Goal: Task Accomplishment & Management: Use online tool/utility

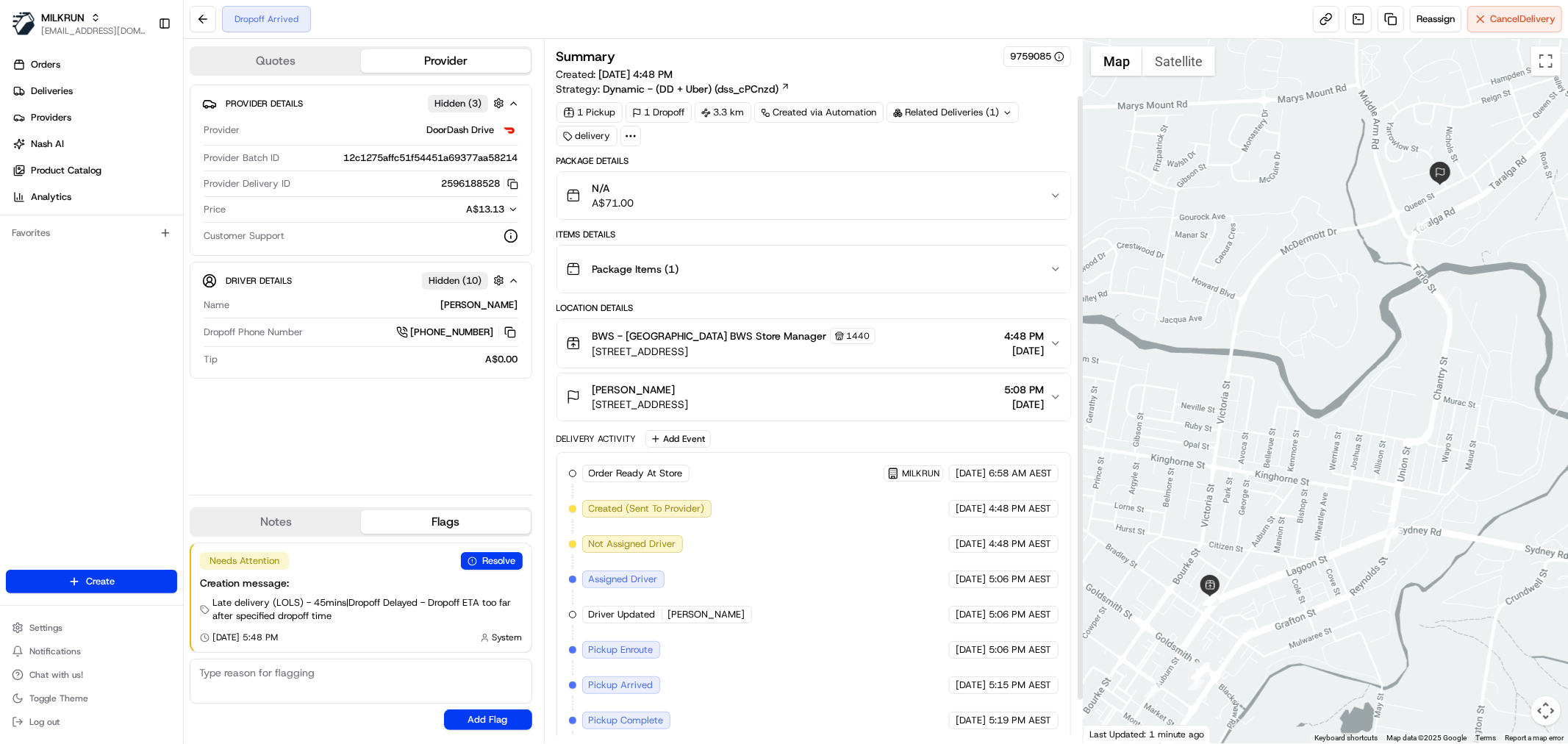
scroll to position [115, 0]
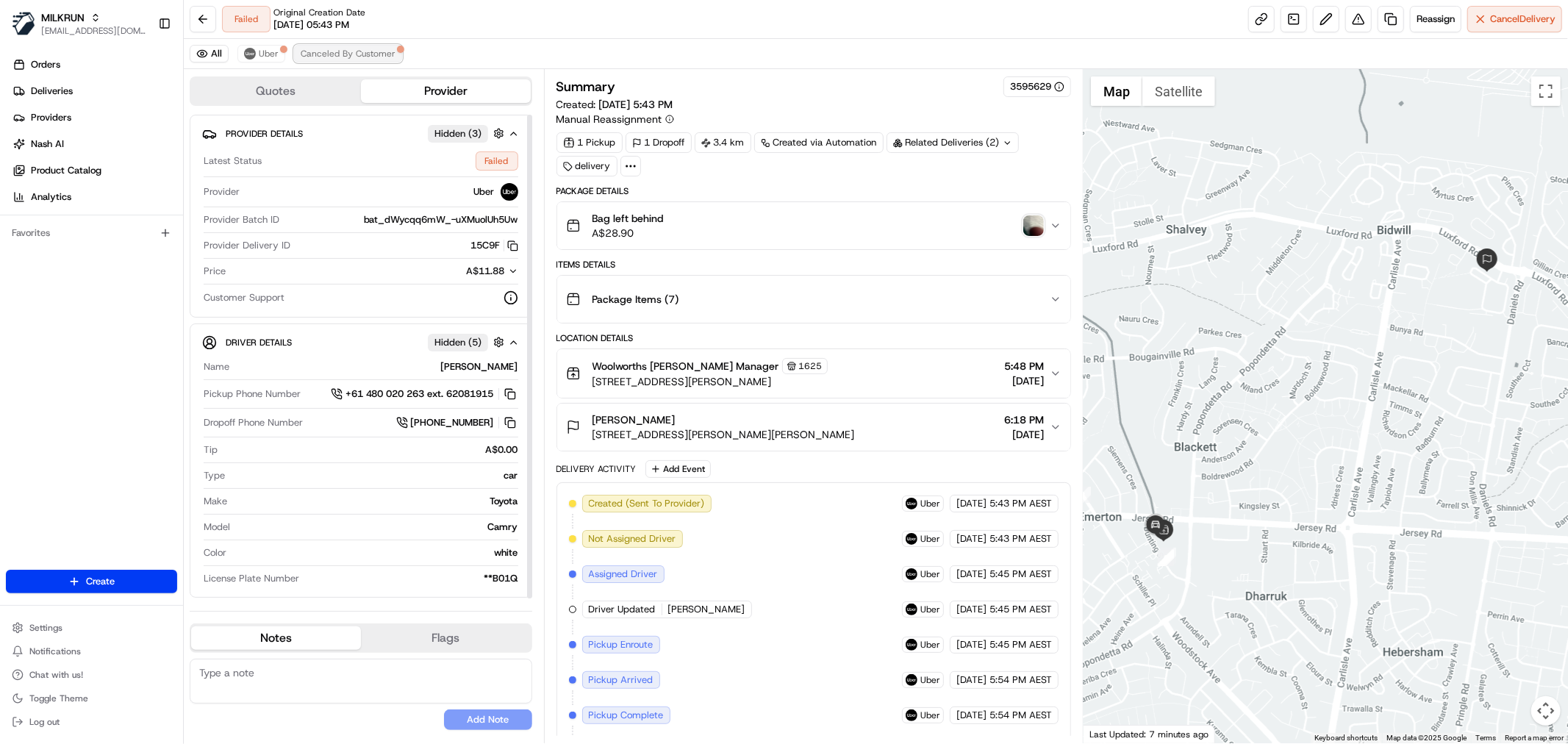
click at [324, 53] on span "Canceled By Customer" at bounding box center [347, 54] width 95 height 11
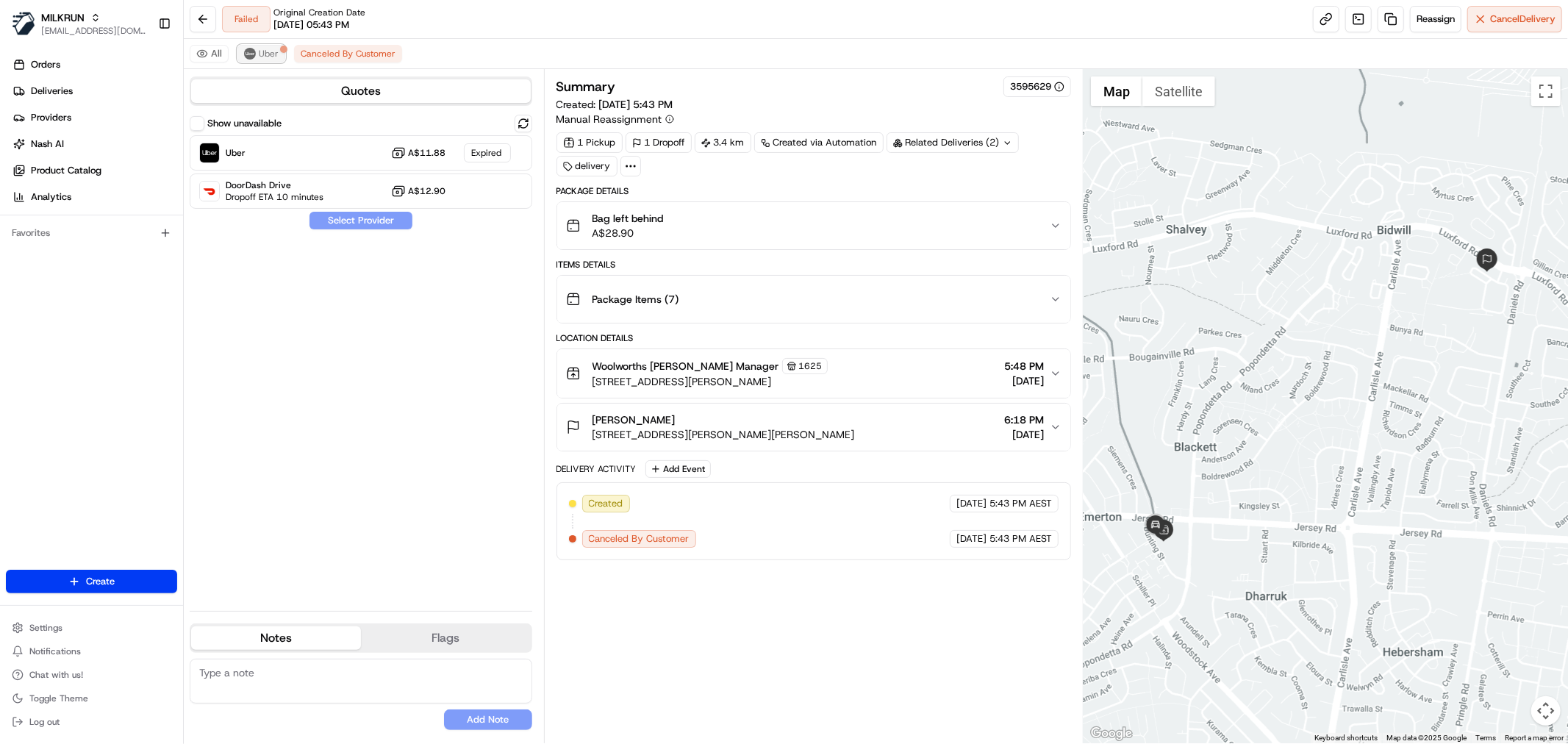
click at [262, 53] on span "Uber" at bounding box center [268, 54] width 20 height 11
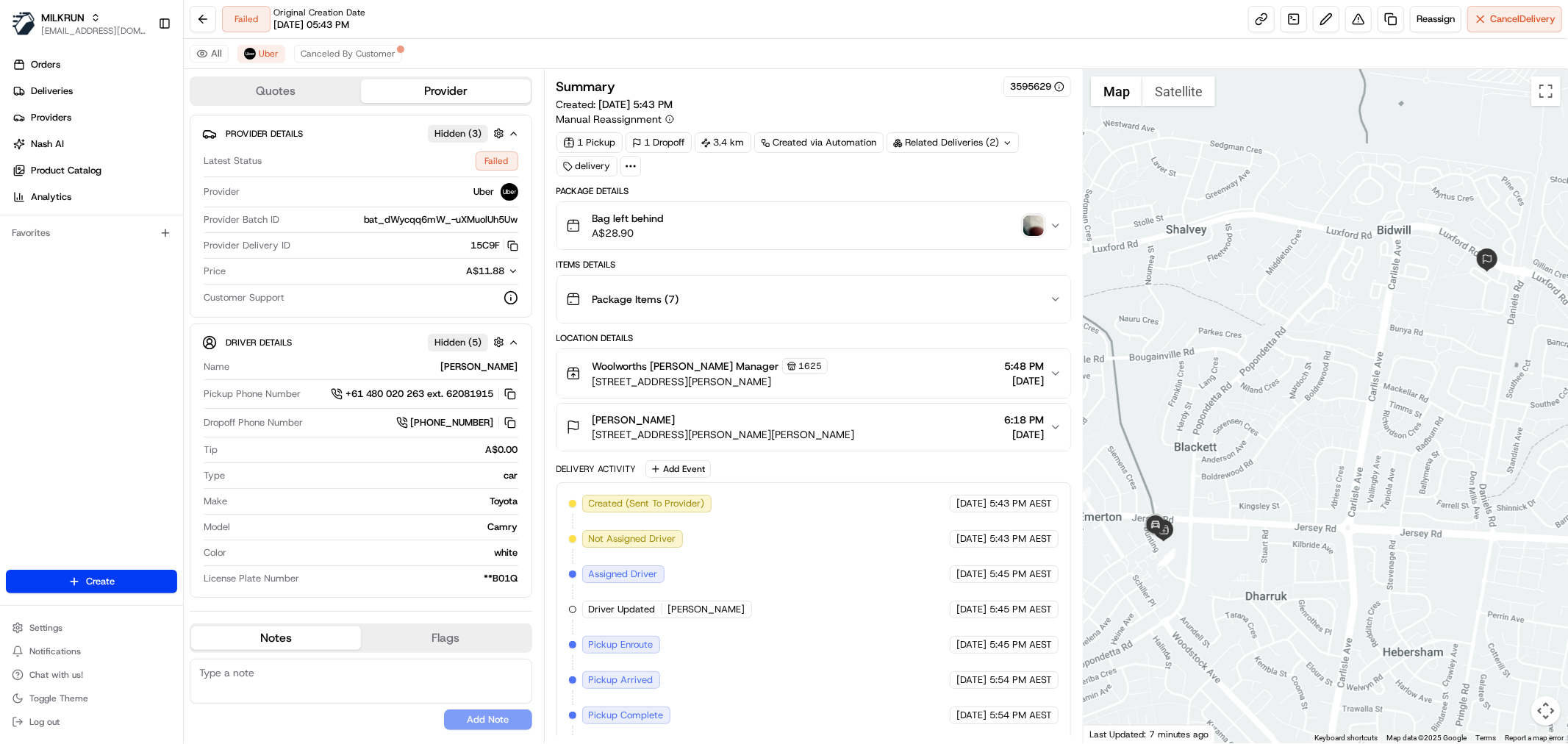
click at [701, 432] on span "69 Kidd Cl, Bidwill NSW 2770, Australia" at bounding box center [724, 434] width 262 height 14
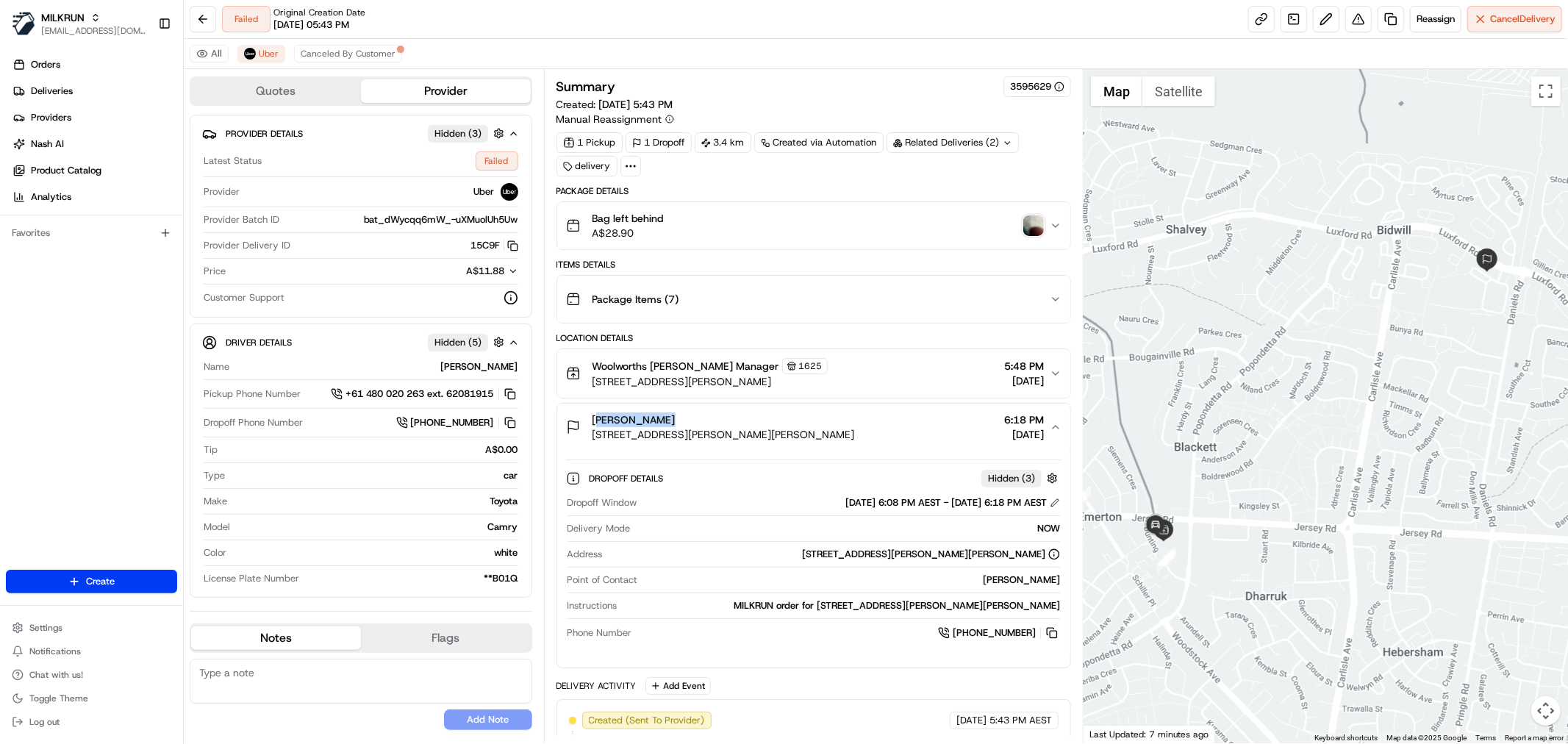
drag, startPoint x: 685, startPoint y: 416, endPoint x: 590, endPoint y: 422, distance: 95.2
click at [590, 422] on div "khiara Munro 69 Kidd Cl, Bidwill NSW 2770, Australia" at bounding box center [710, 427] width 289 height 30
copy span "khiara Munro"
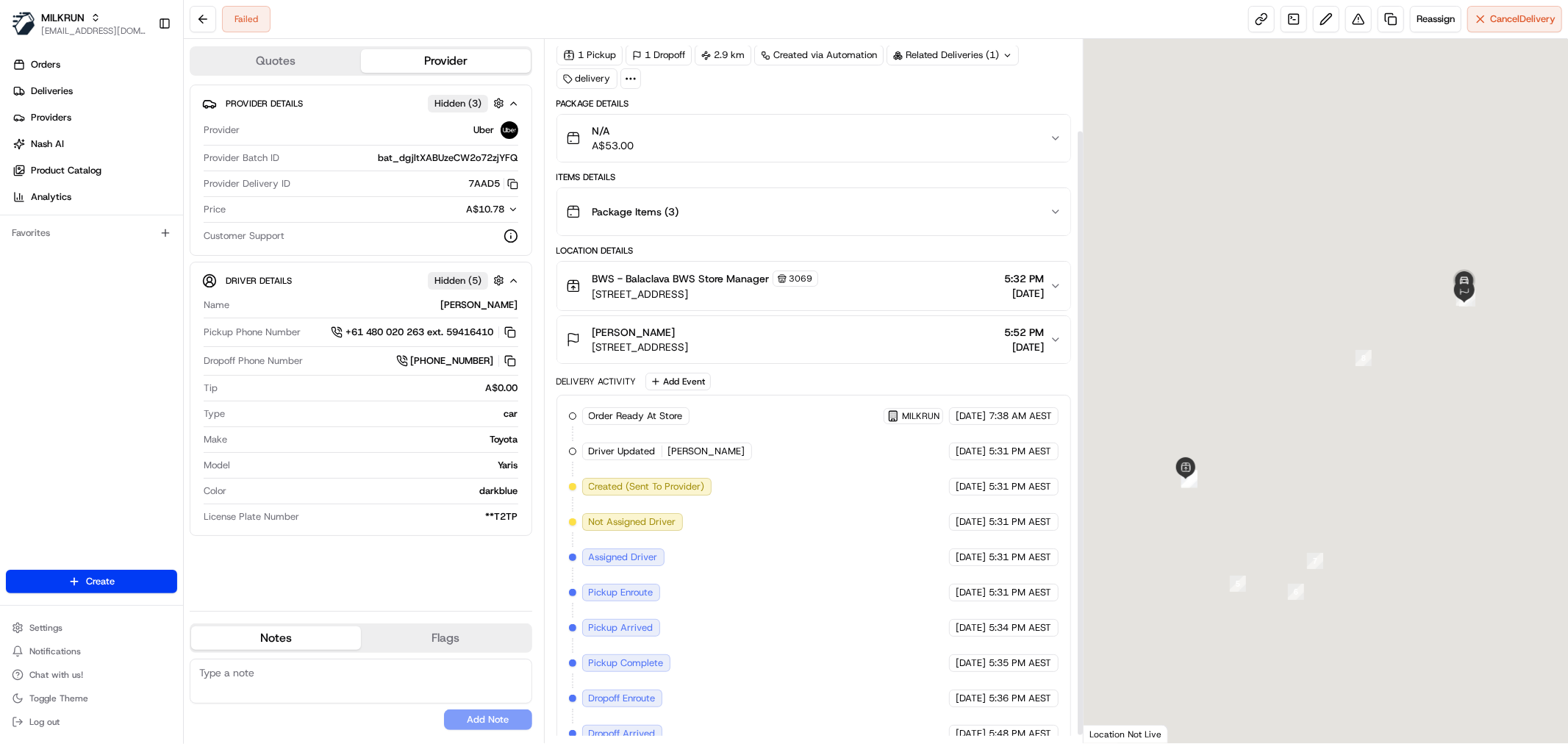
scroll to position [115, 0]
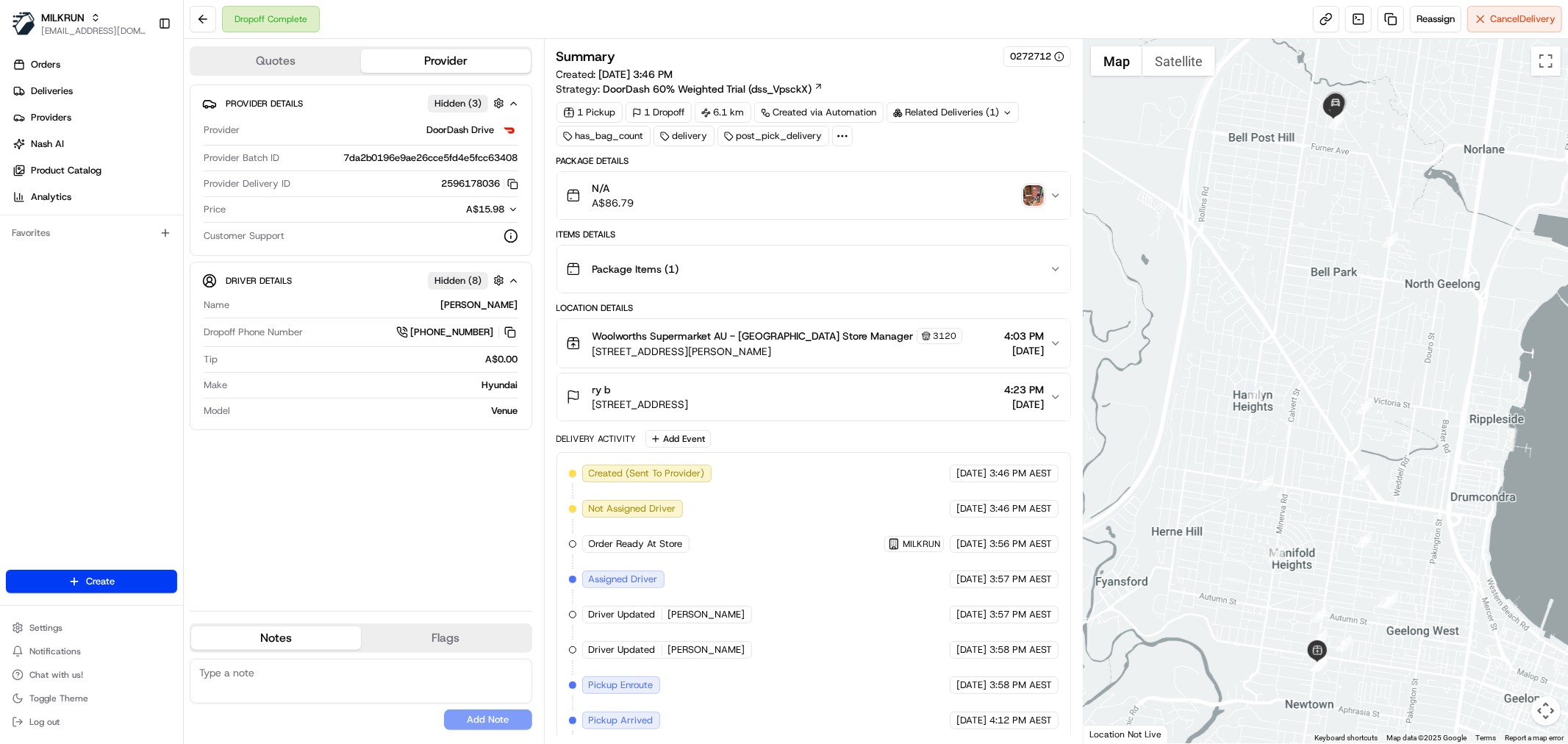
click at [840, 132] on icon at bounding box center [842, 136] width 13 height 13
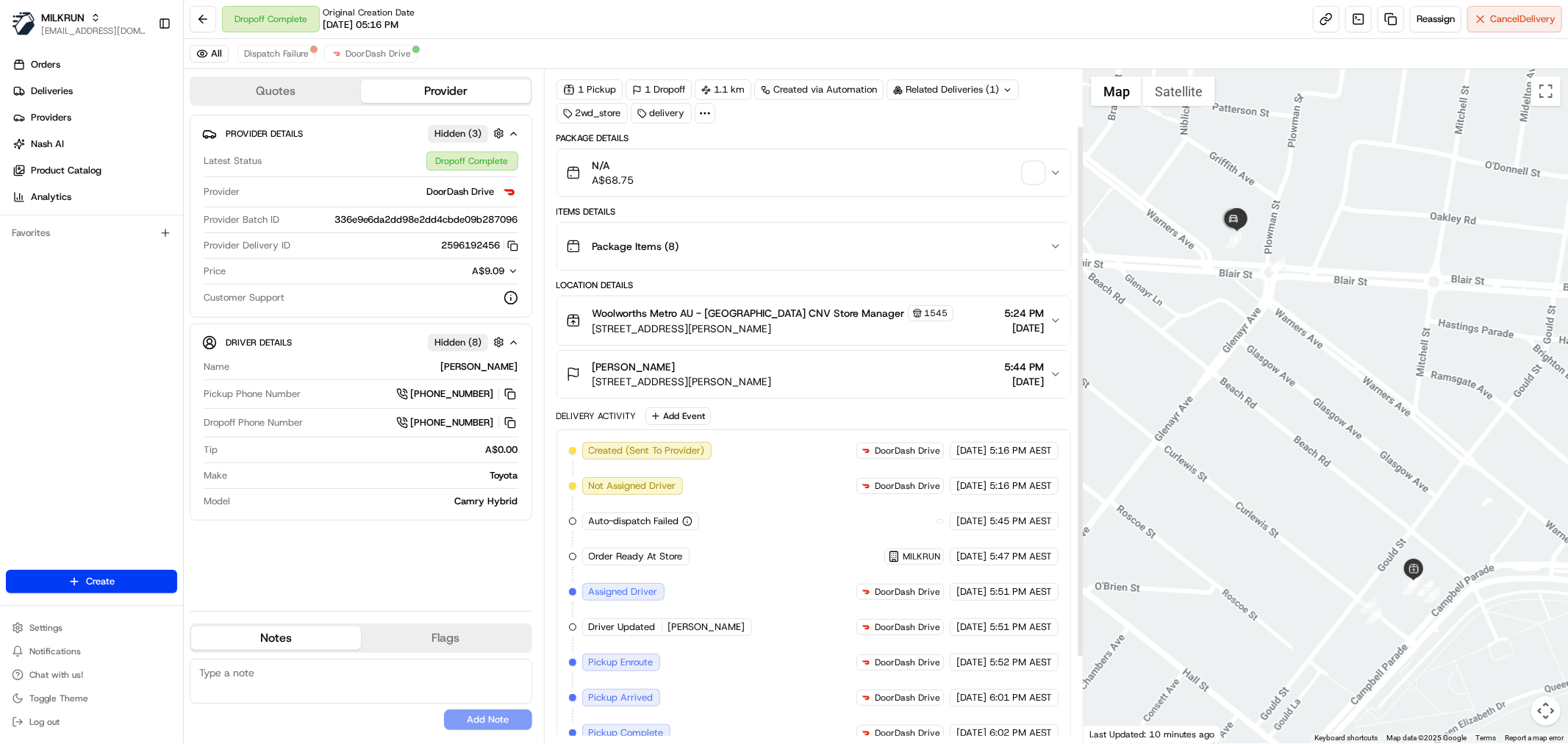
scroll to position [81, 0]
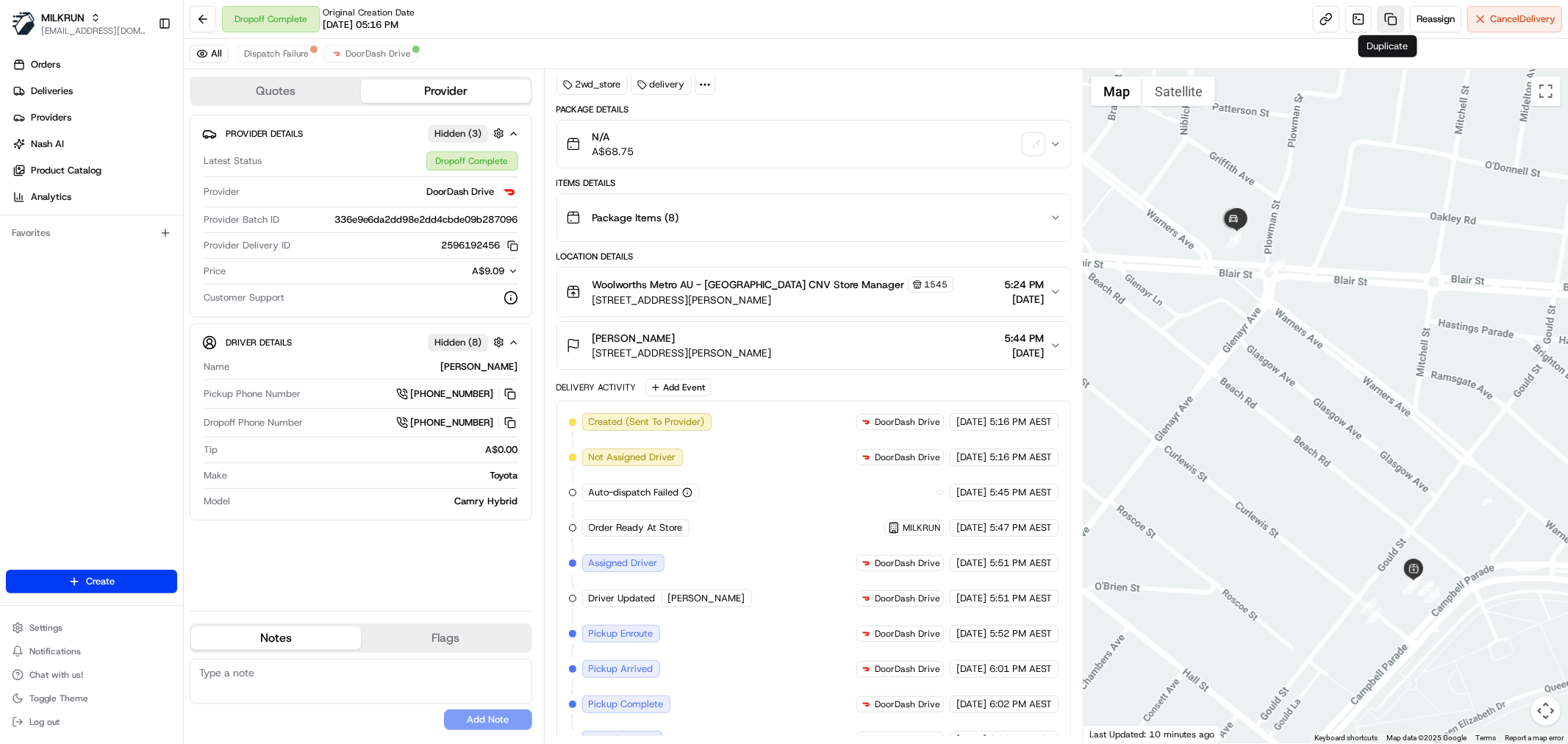
click at [1390, 18] on link at bounding box center [1391, 19] width 27 height 27
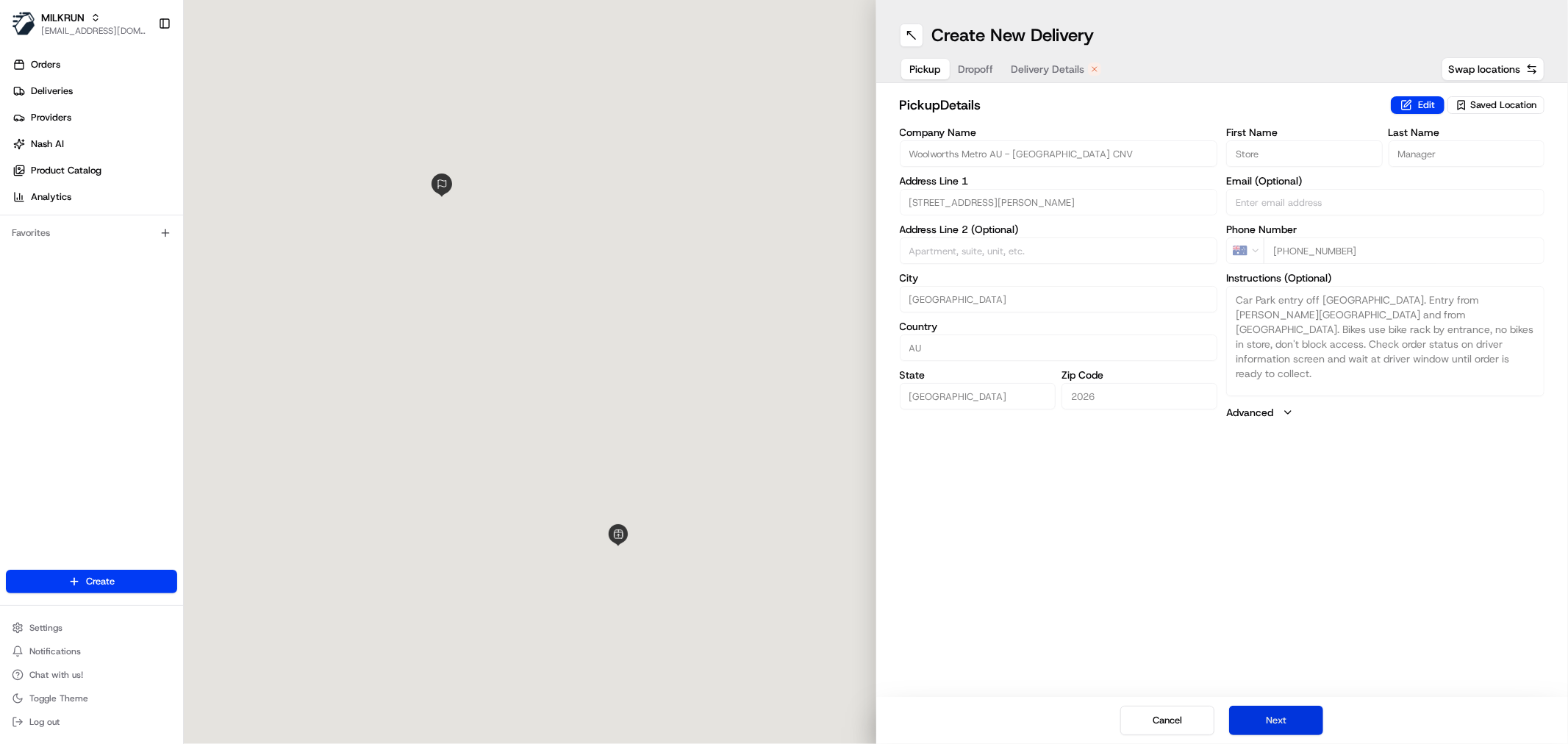
click at [1284, 711] on button "Next" at bounding box center [1276, 720] width 94 height 30
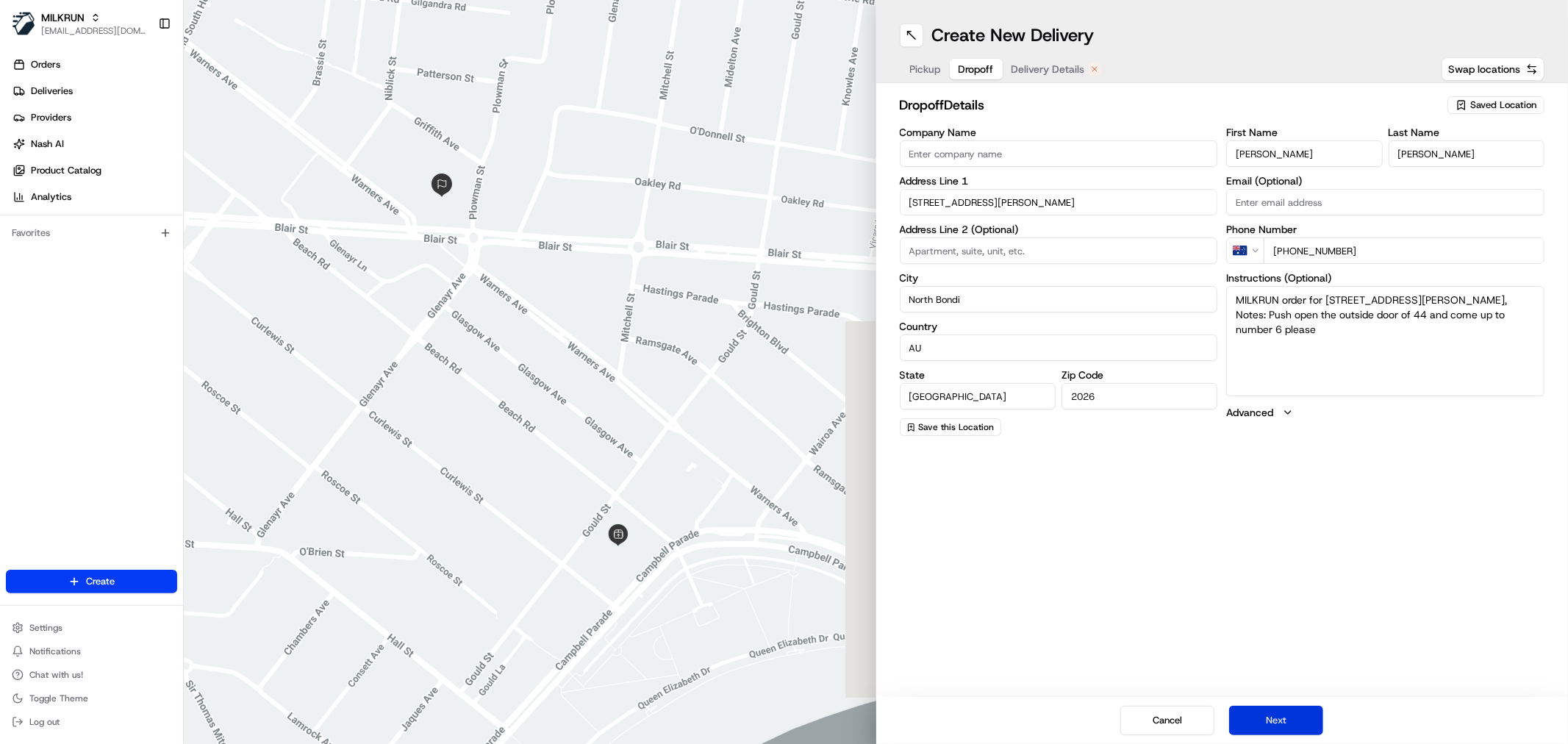
click at [1284, 711] on button "Next" at bounding box center [1276, 720] width 94 height 30
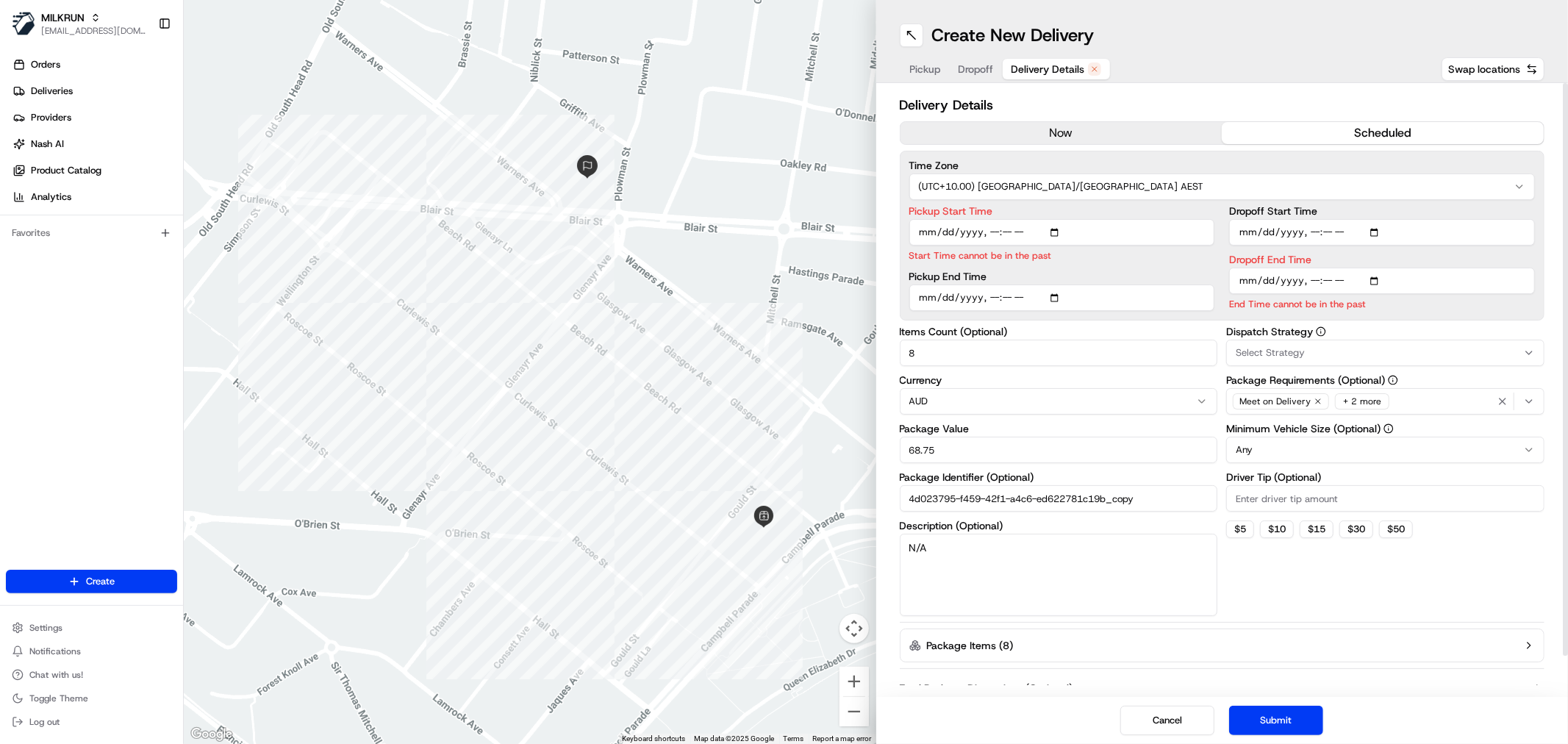
click at [1064, 134] on button "now" at bounding box center [1061, 132] width 322 height 22
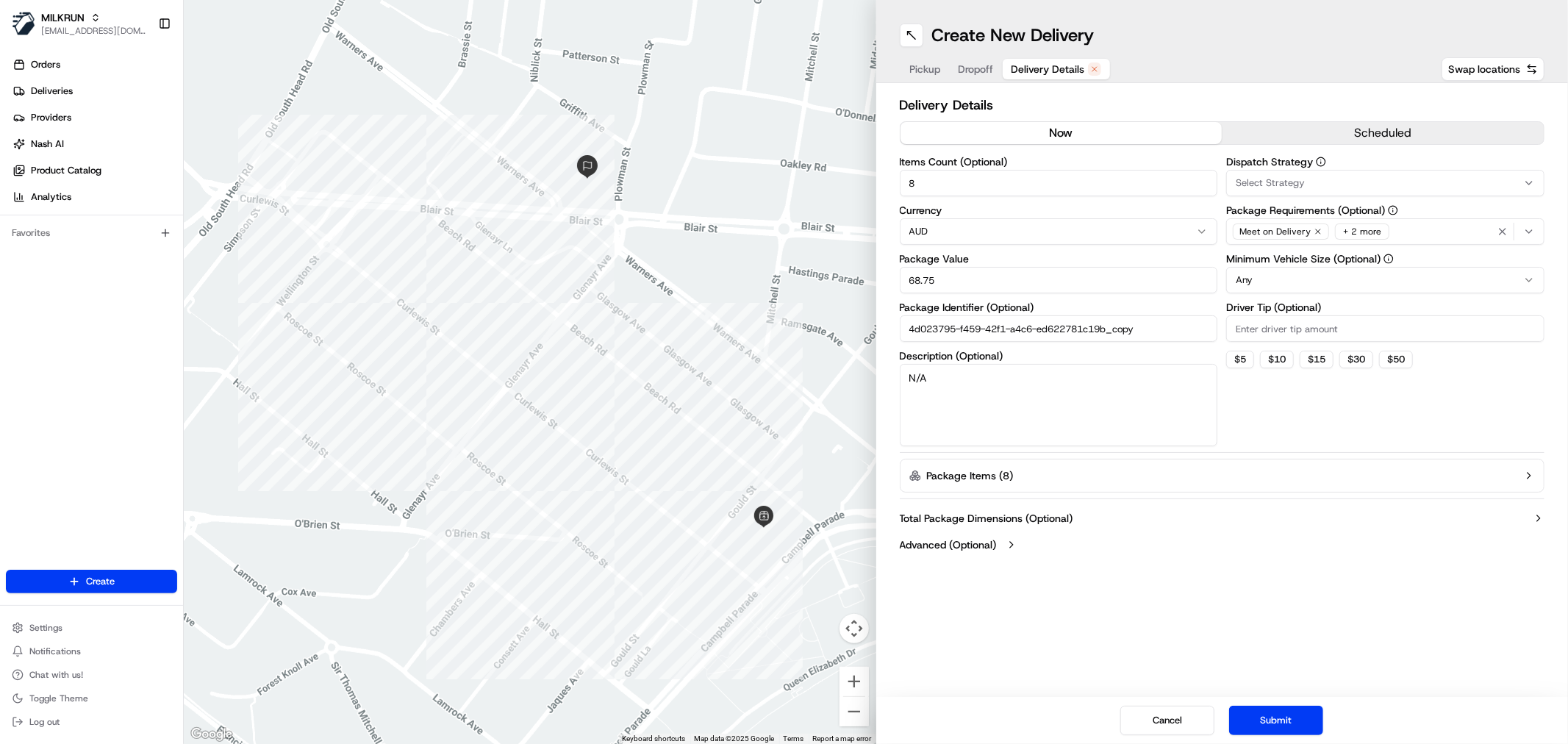
click at [974, 276] on input "68.75" at bounding box center [1059, 281] width 318 height 27
type input "30.00"
click at [977, 173] on input "8" at bounding box center [1059, 183] width 318 height 27
type input "3"
click at [1040, 388] on textarea "N/A" at bounding box center [1059, 405] width 318 height 82
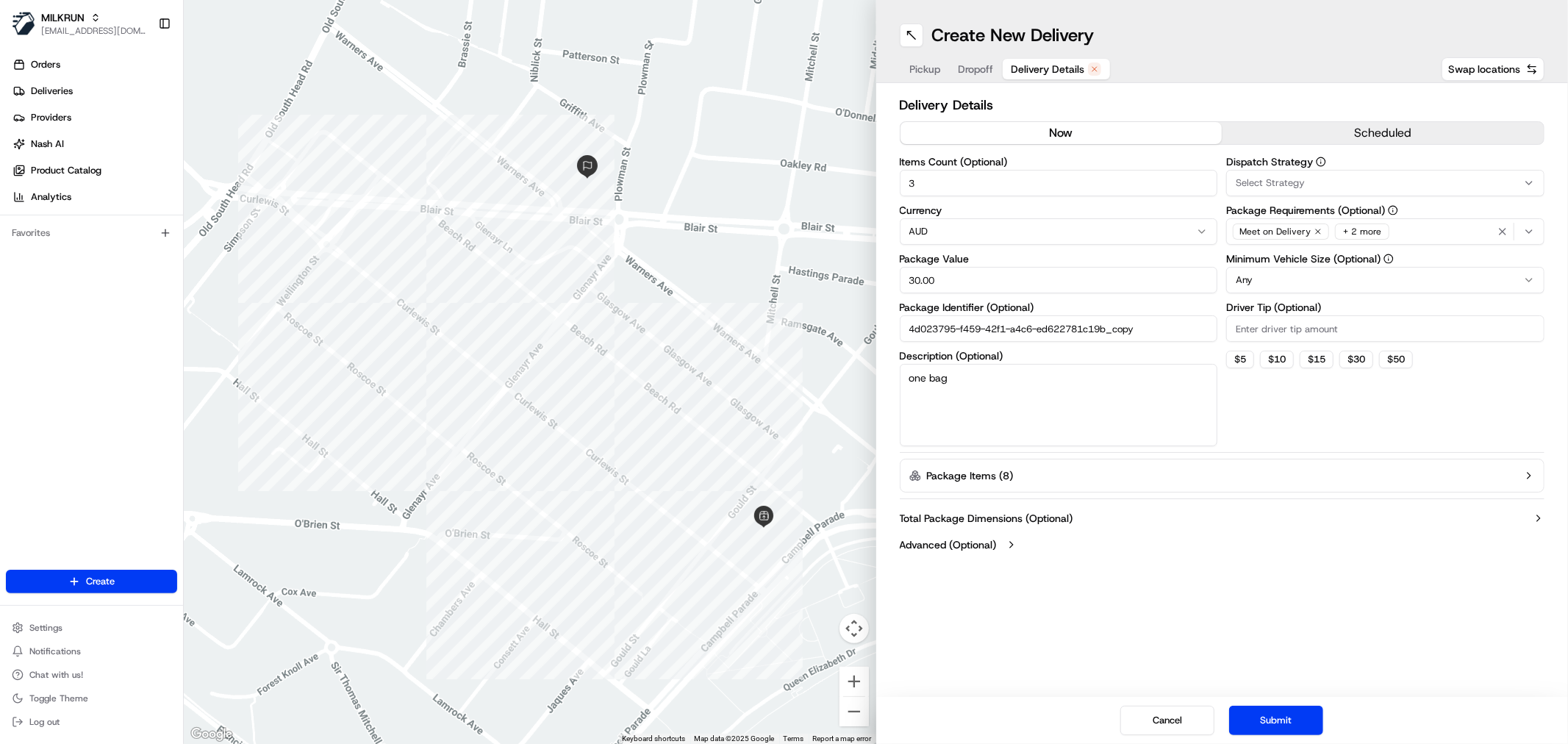
type textarea "one bag"
click at [1285, 723] on button "Submit" at bounding box center [1276, 720] width 94 height 30
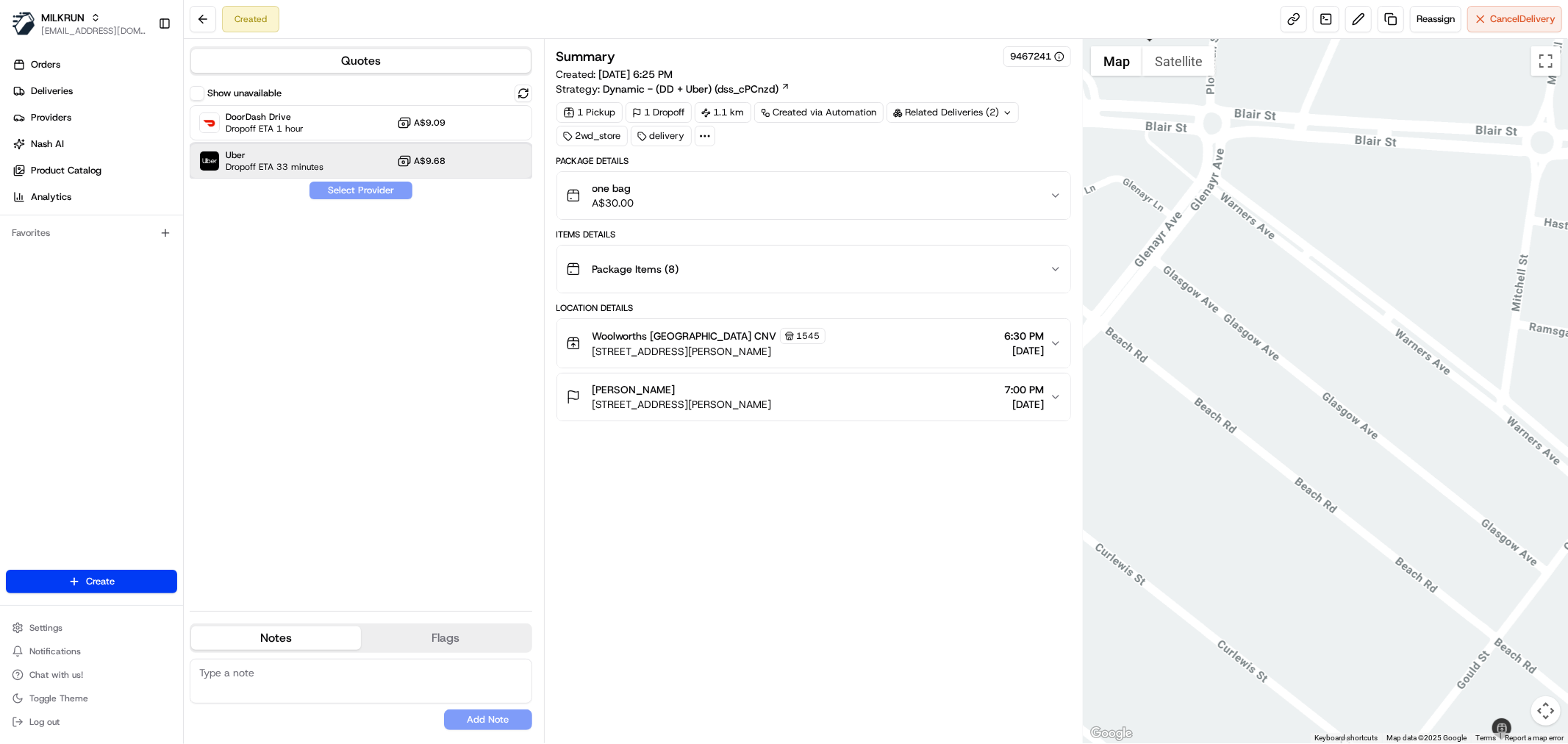
click at [309, 169] on span "Dropoff ETA 33 minutes" at bounding box center [275, 167] width 98 height 11
click at [365, 197] on button "Assign Provider" at bounding box center [360, 191] width 104 height 17
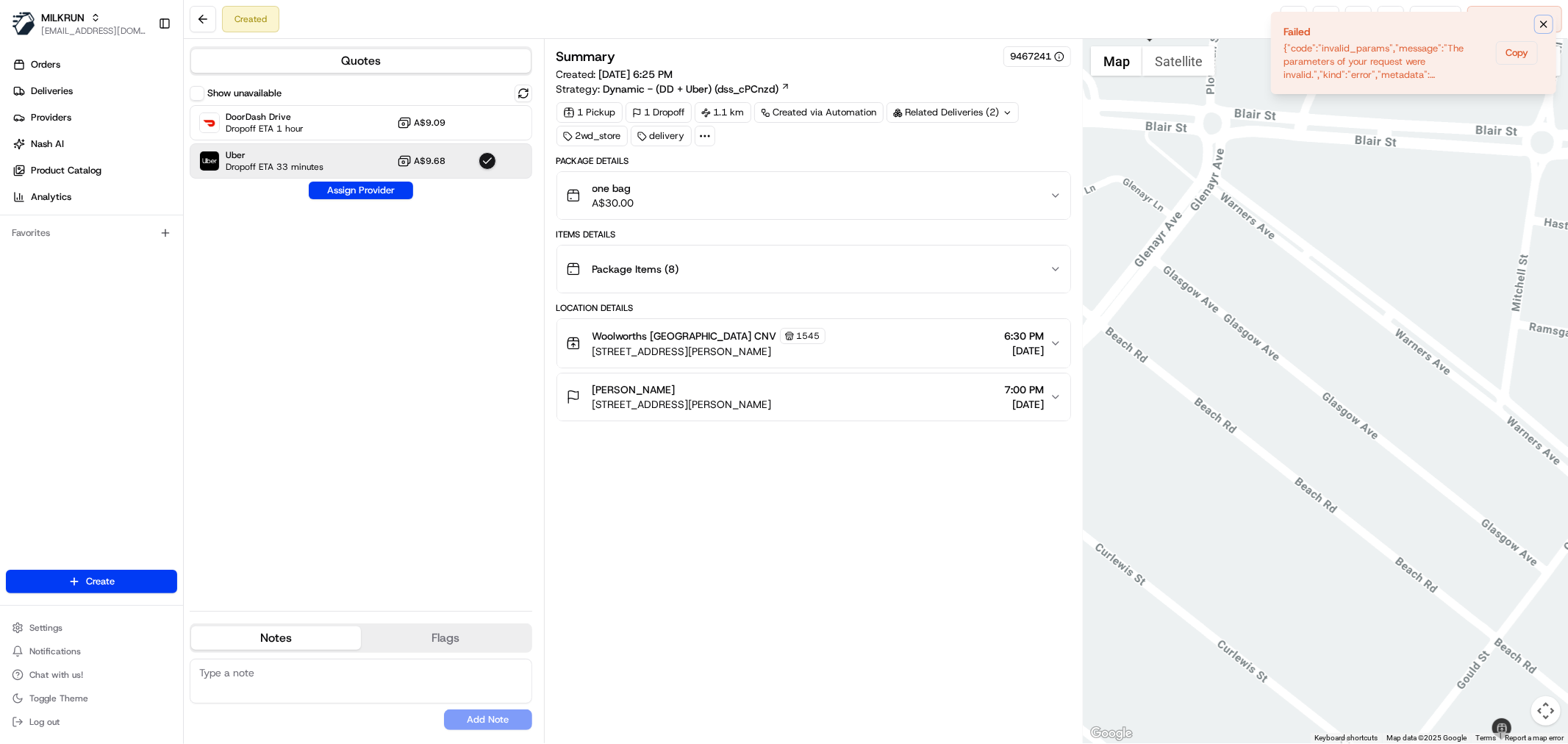
click at [1545, 18] on icon "Notifications (F8)" at bounding box center [1543, 24] width 11 height 11
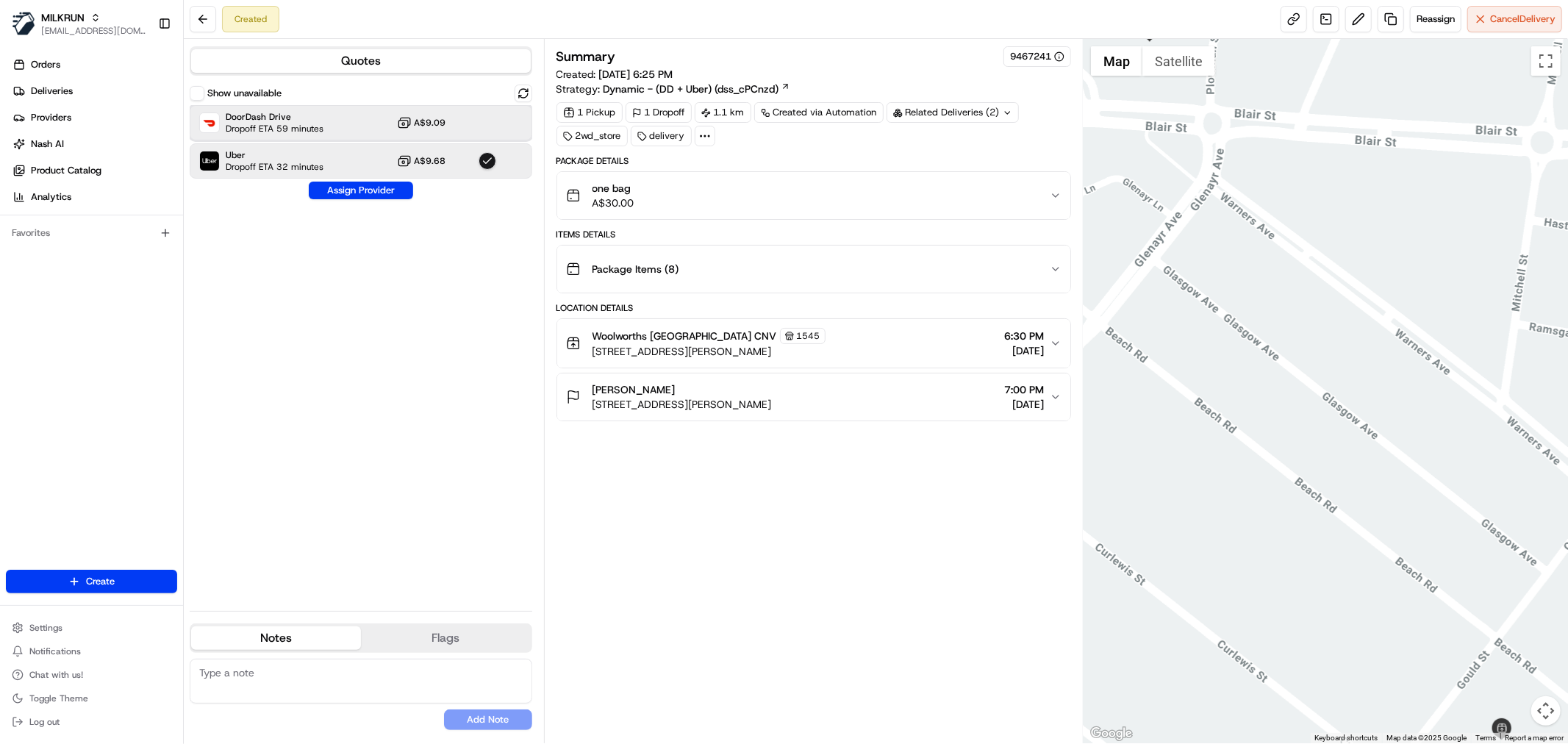
click at [366, 112] on div "DoorDash Drive Dropoff ETA 59 minutes A$9.09" at bounding box center [361, 123] width 343 height 35
click at [359, 192] on button "Assign Provider" at bounding box center [360, 191] width 104 height 17
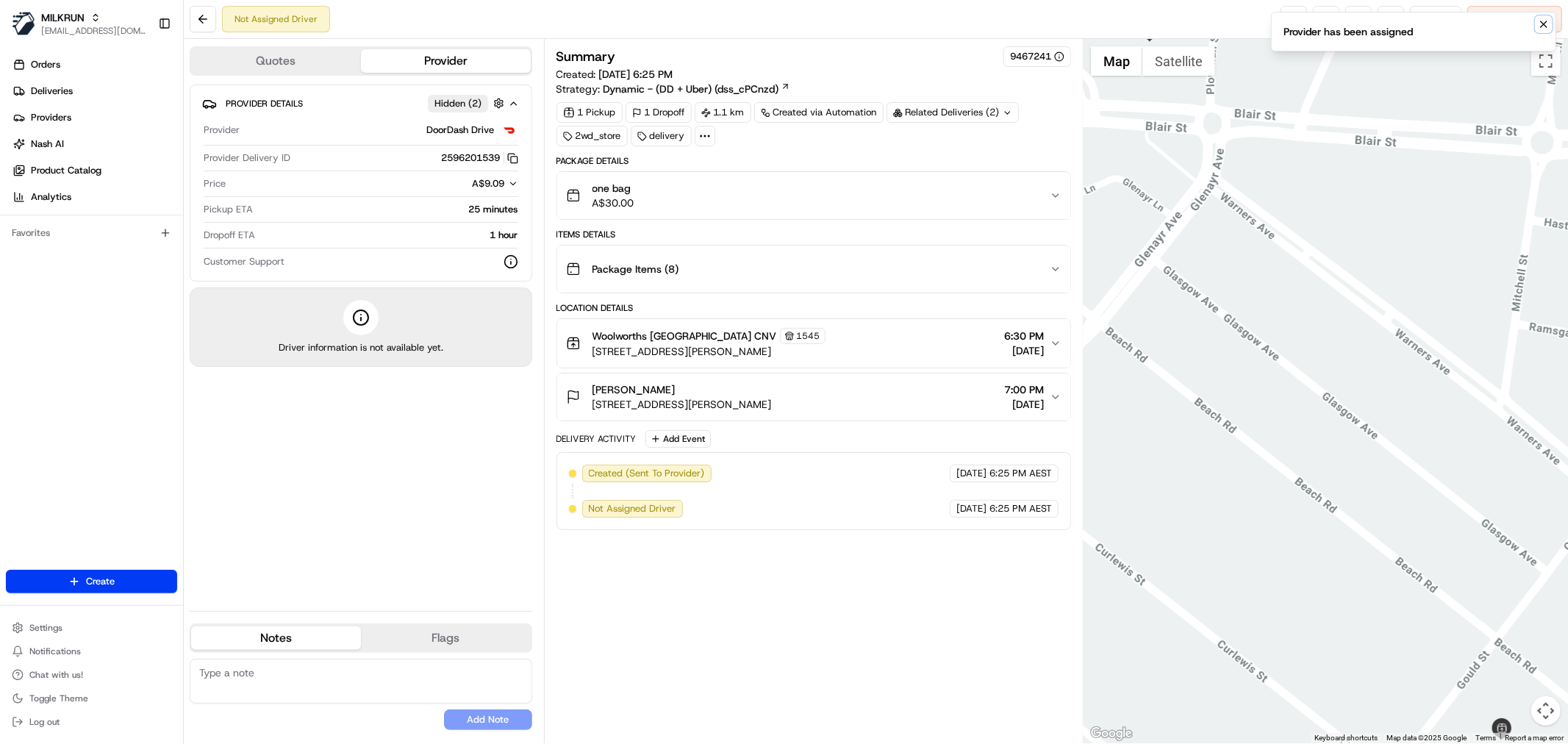
click at [1541, 23] on icon "Notifications (F8)" at bounding box center [1543, 24] width 6 height 6
click at [1296, 20] on link at bounding box center [1293, 19] width 27 height 27
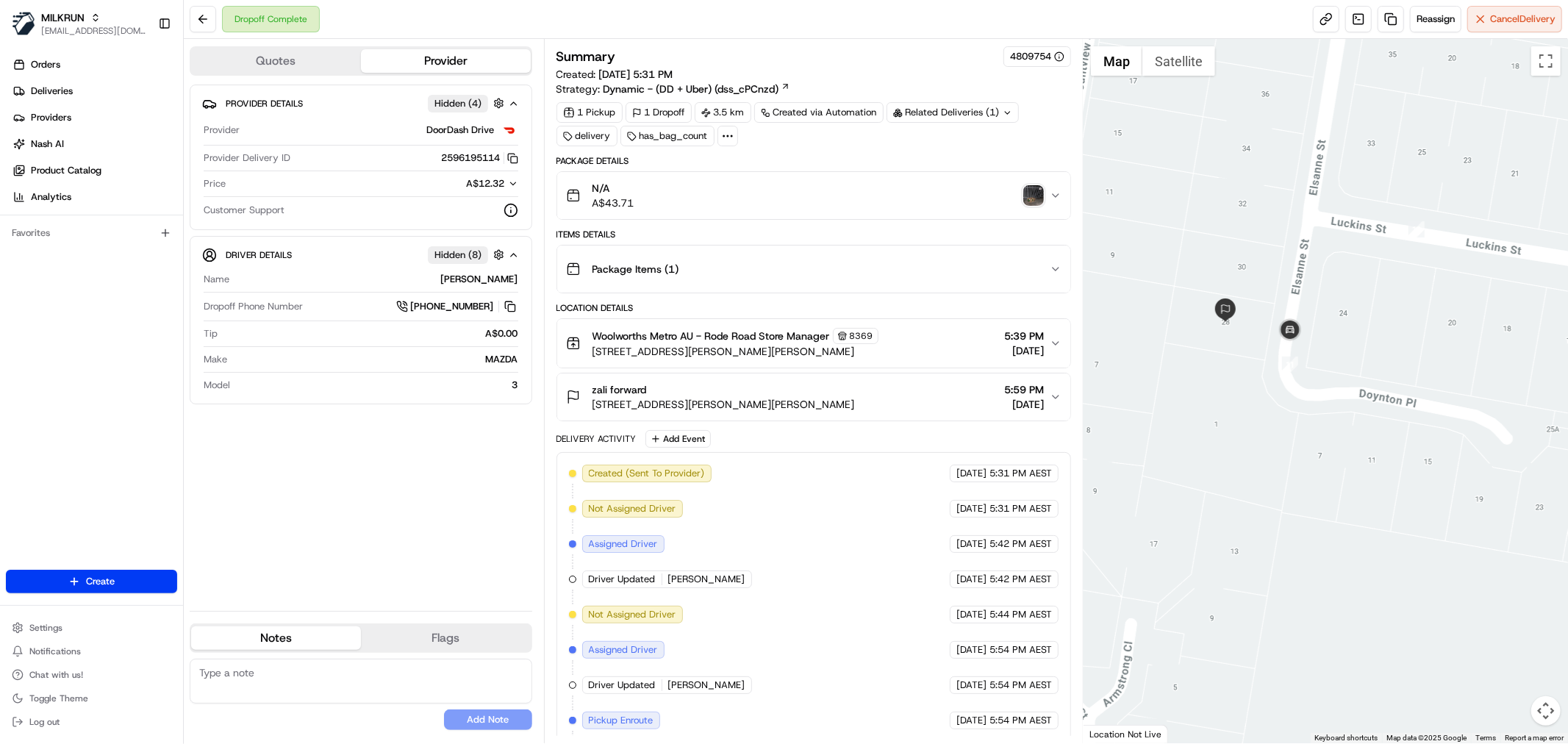
drag, startPoint x: 1272, startPoint y: 401, endPoint x: 1232, endPoint y: 417, distance: 43.1
click at [1232, 417] on div at bounding box center [1326, 391] width 484 height 704
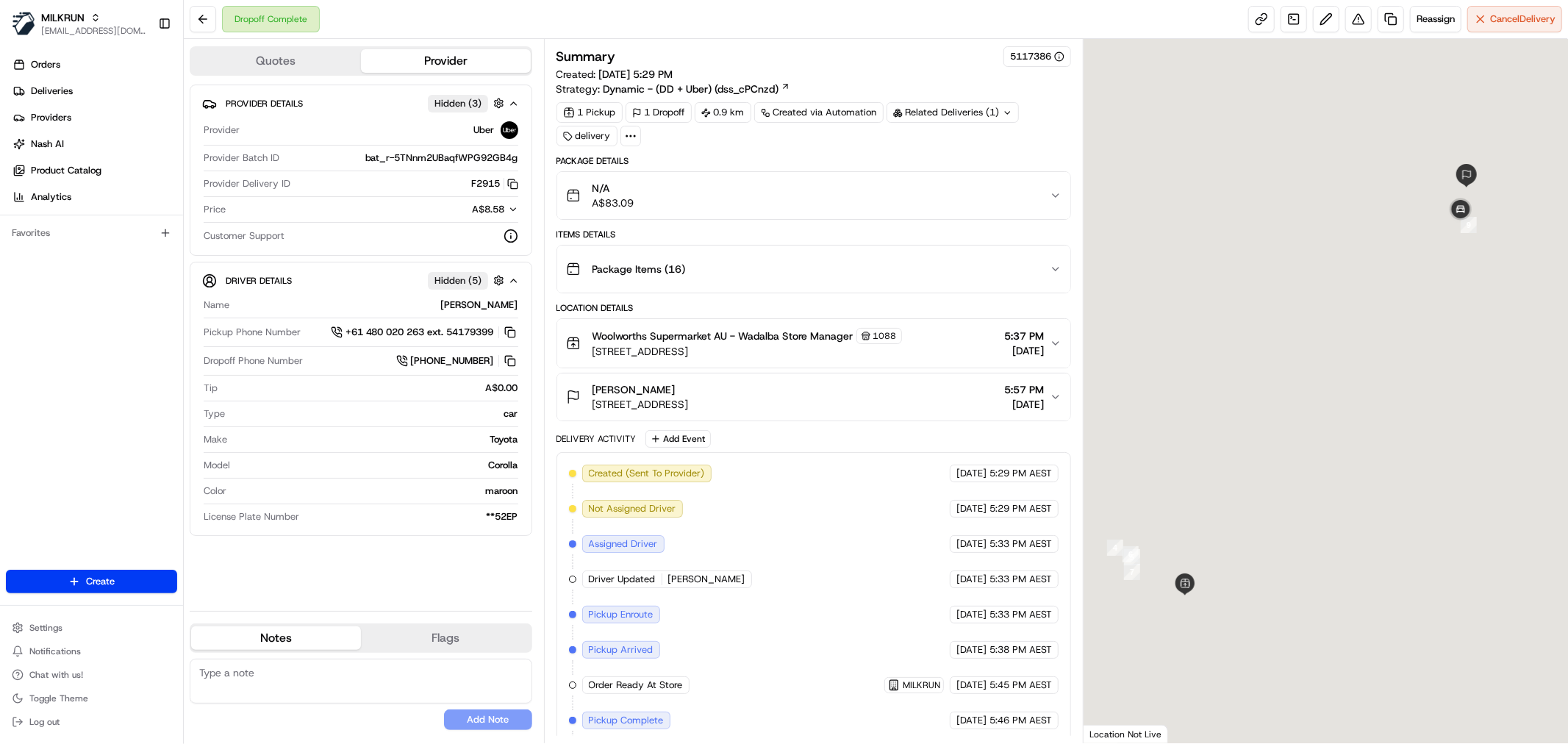
scroll to position [115, 0]
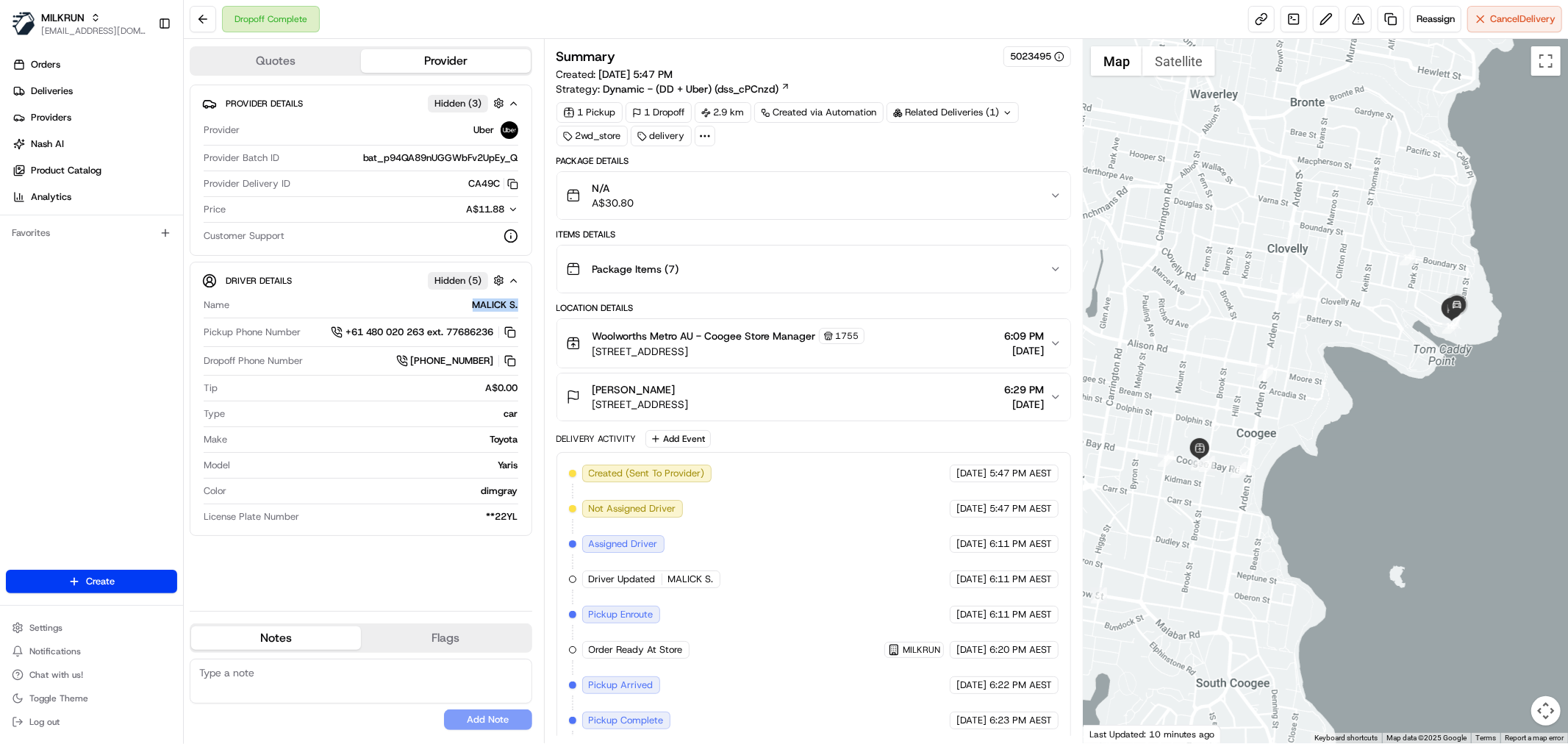
drag, startPoint x: 487, startPoint y: 305, endPoint x: 517, endPoint y: 307, distance: 30.1
click at [517, 307] on div "MALICK S." at bounding box center [377, 305] width 283 height 13
copy div "MALICK S."
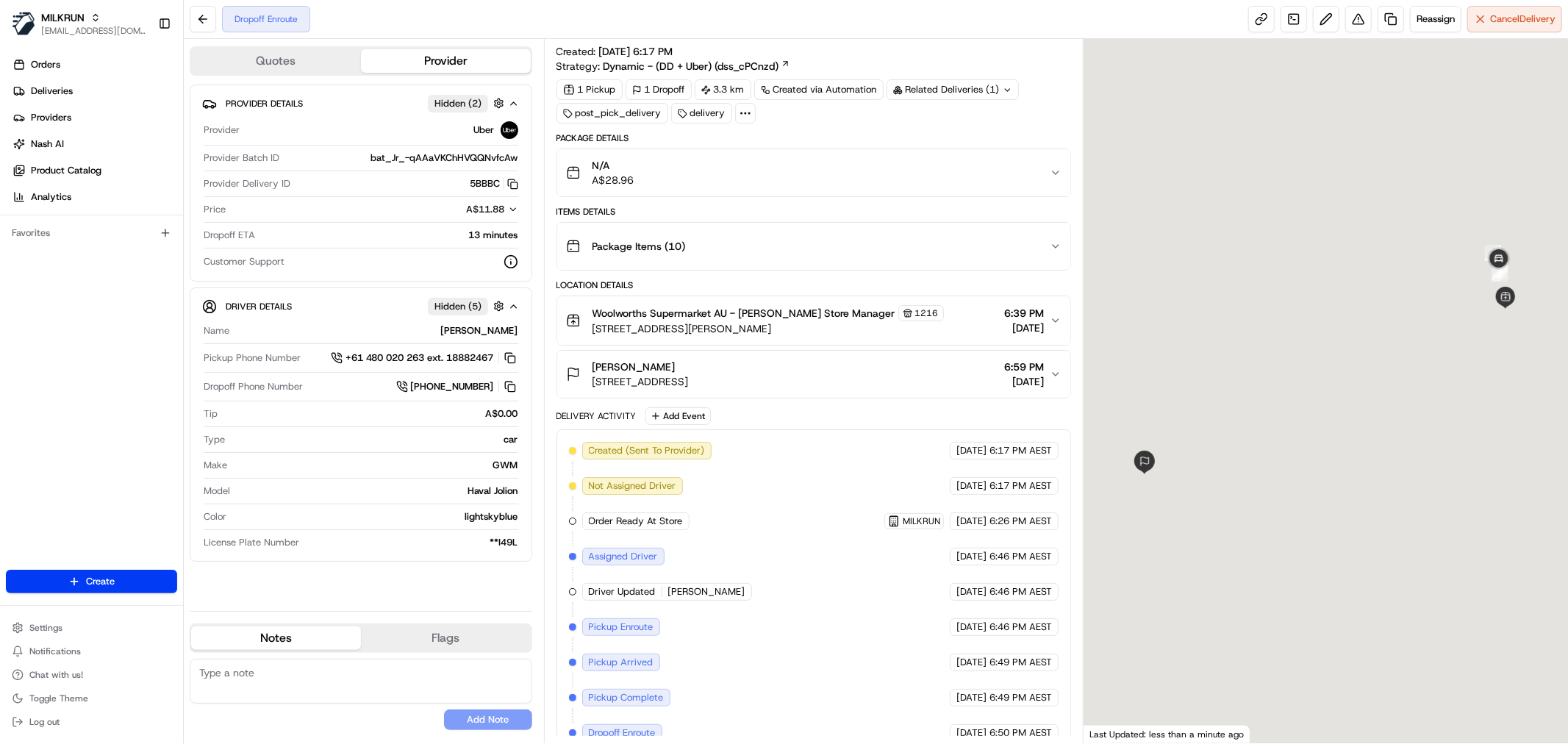
scroll to position [44, 0]
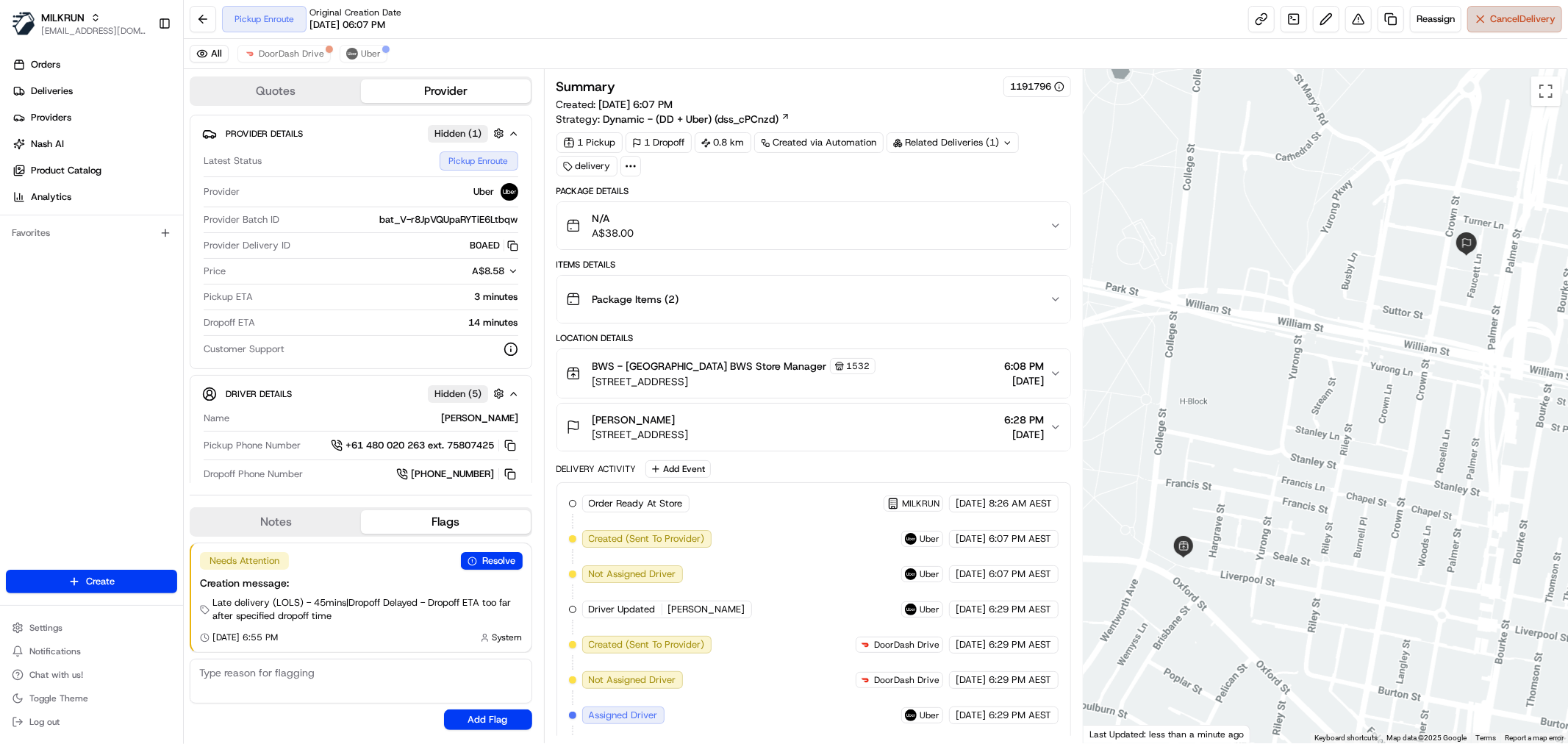
click at [1546, 15] on span "Cancel Delivery" at bounding box center [1522, 19] width 65 height 13
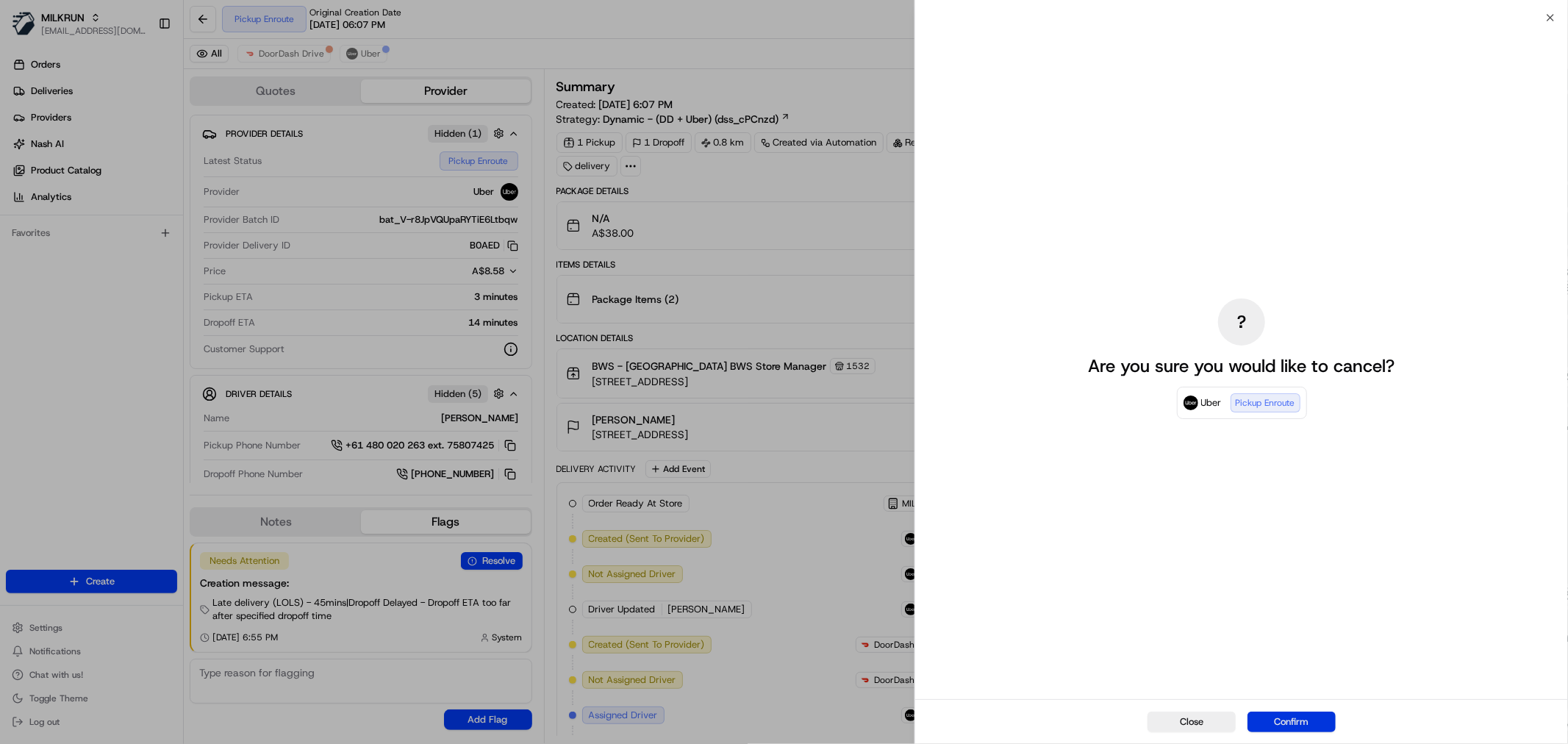
click at [1288, 723] on button "Confirm" at bounding box center [1291, 721] width 88 height 20
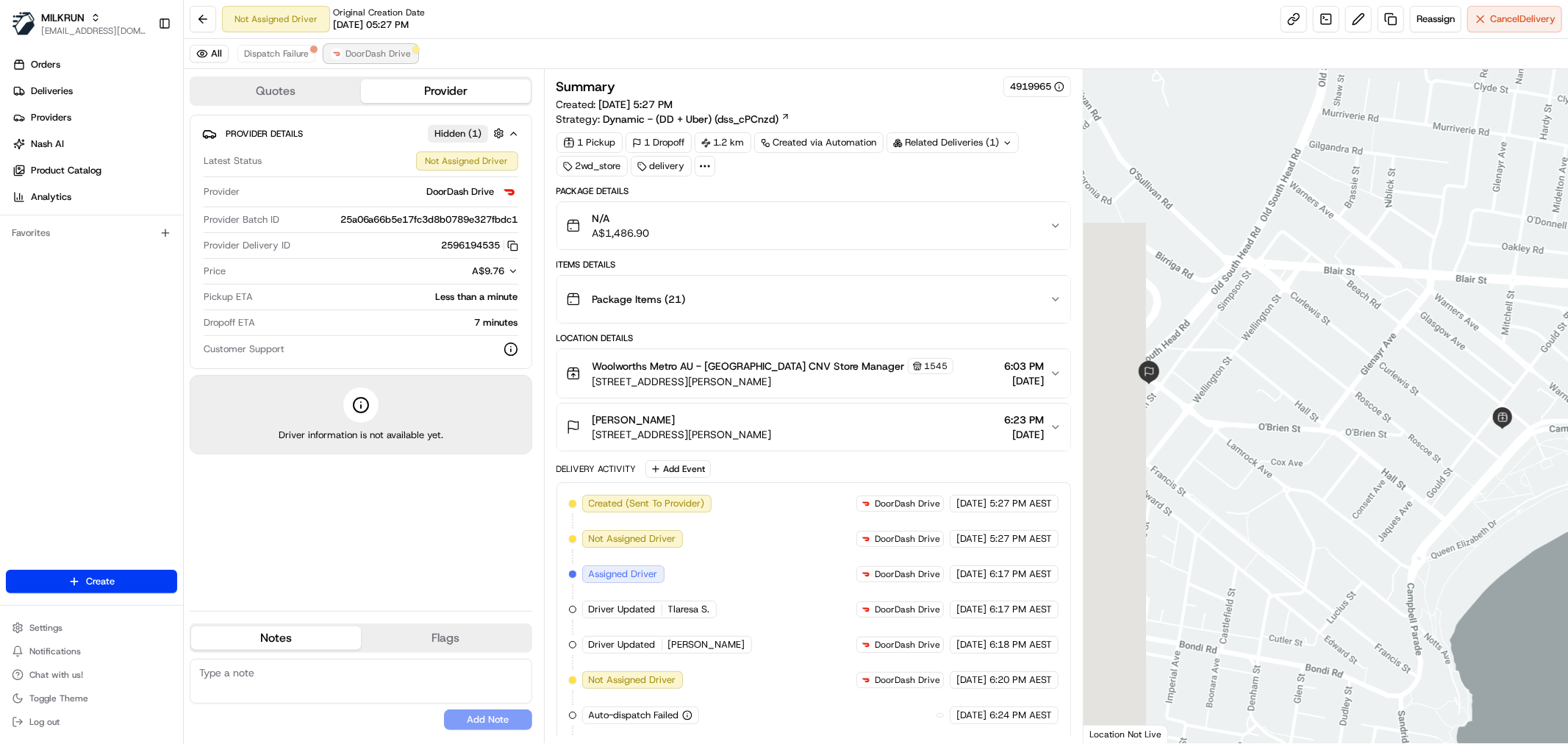
click at [355, 57] on span "DoorDash Drive" at bounding box center [378, 54] width 65 height 11
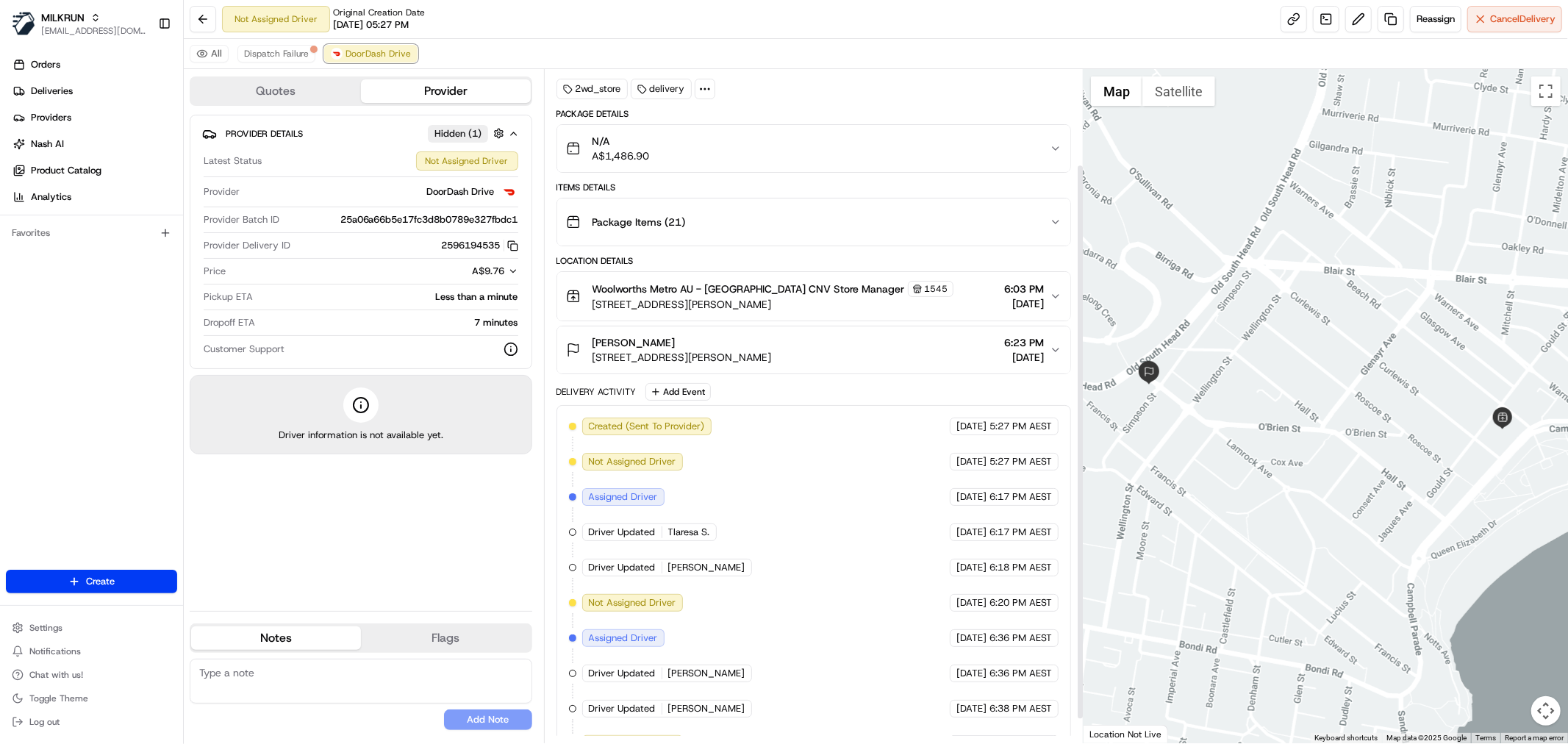
scroll to position [144, 0]
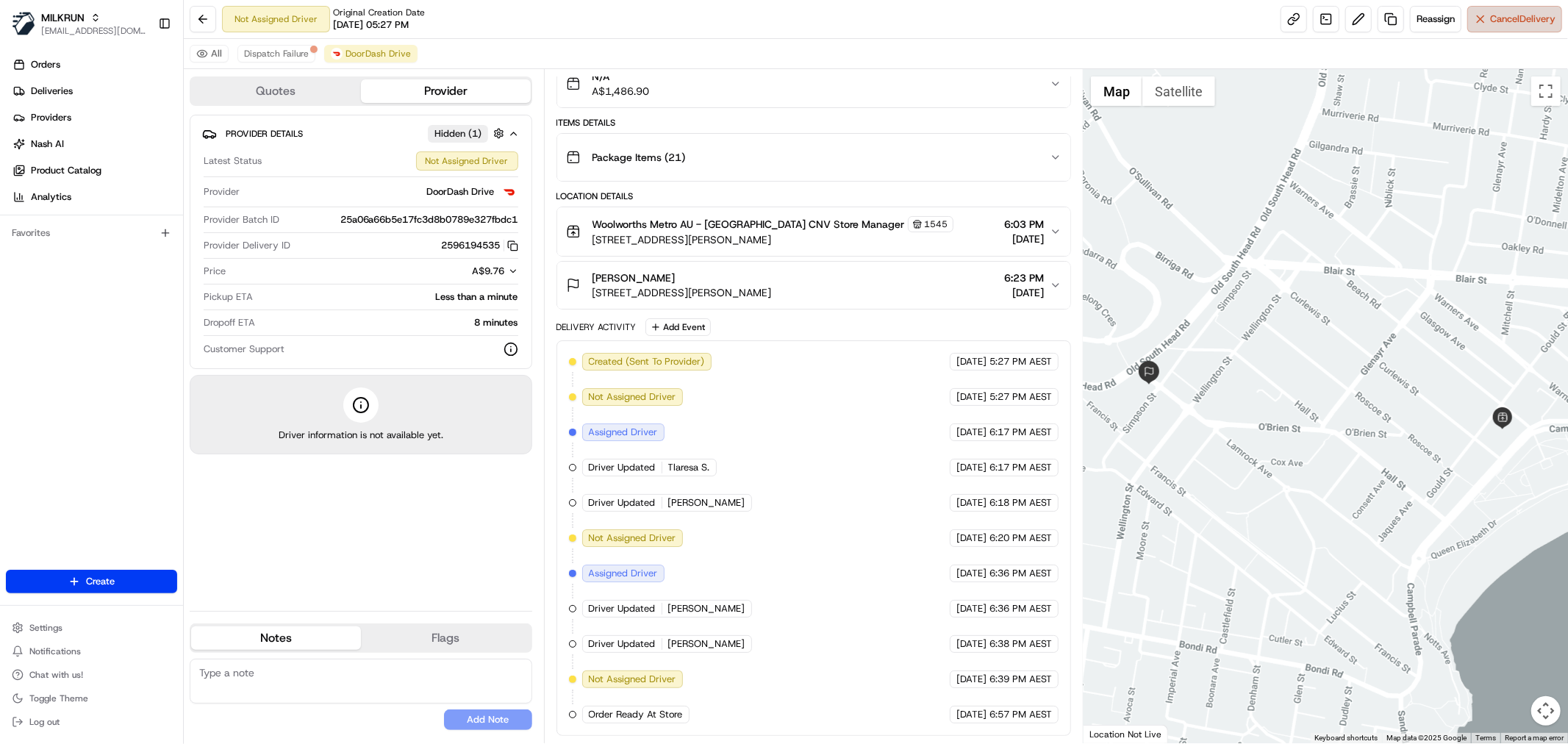
click at [1495, 15] on span "Cancel Delivery" at bounding box center [1522, 19] width 65 height 13
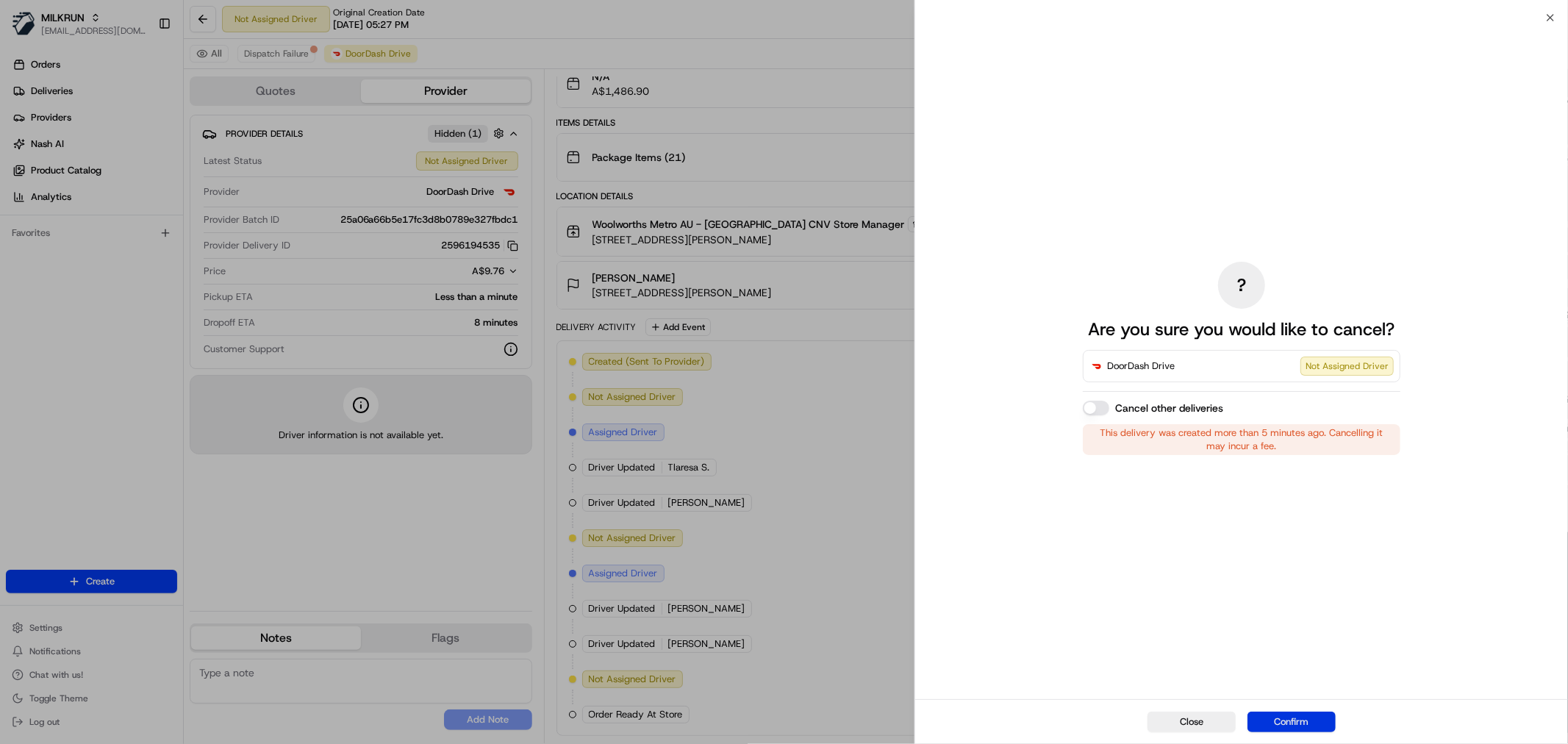
click at [1284, 718] on button "Confirm" at bounding box center [1291, 721] width 88 height 20
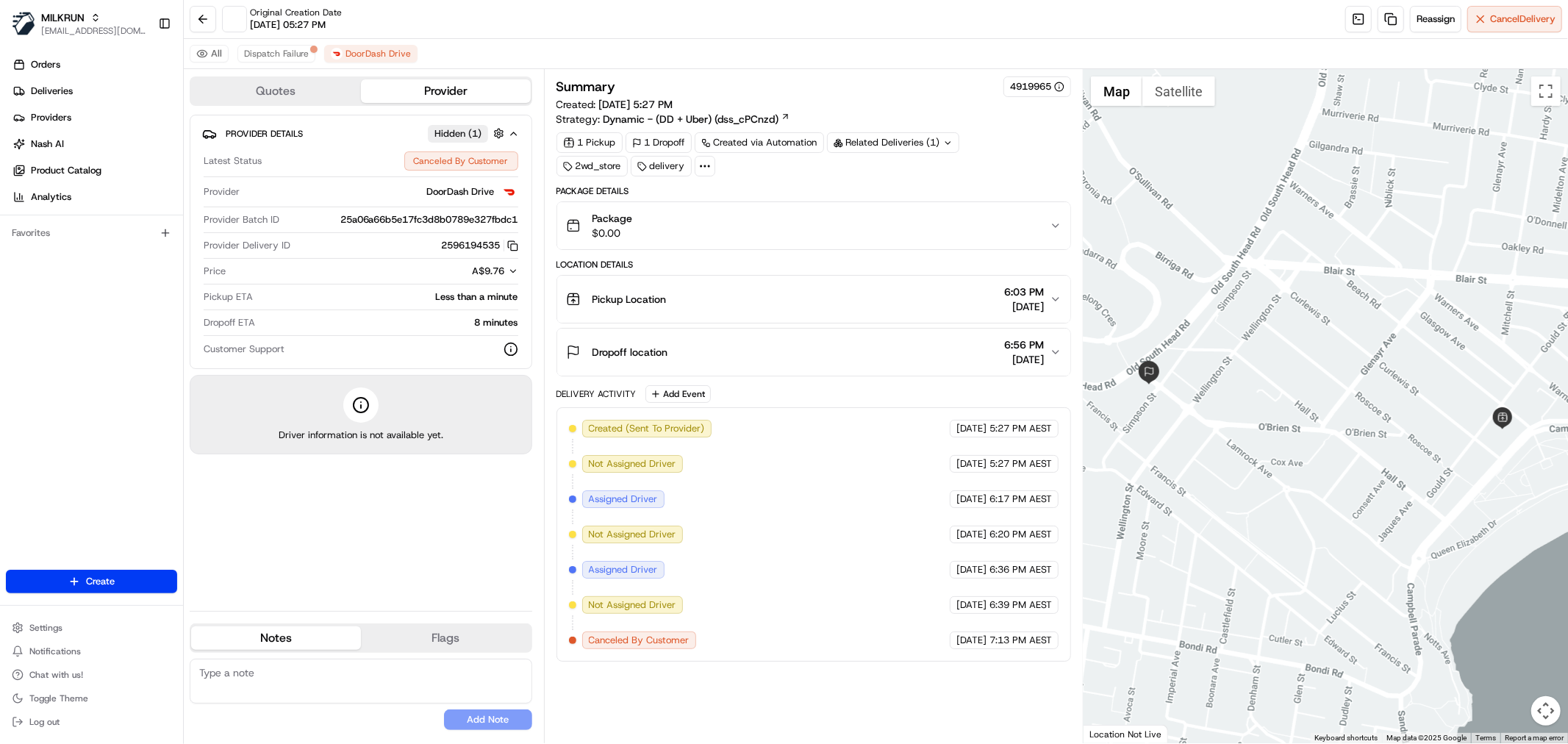
scroll to position [0, 0]
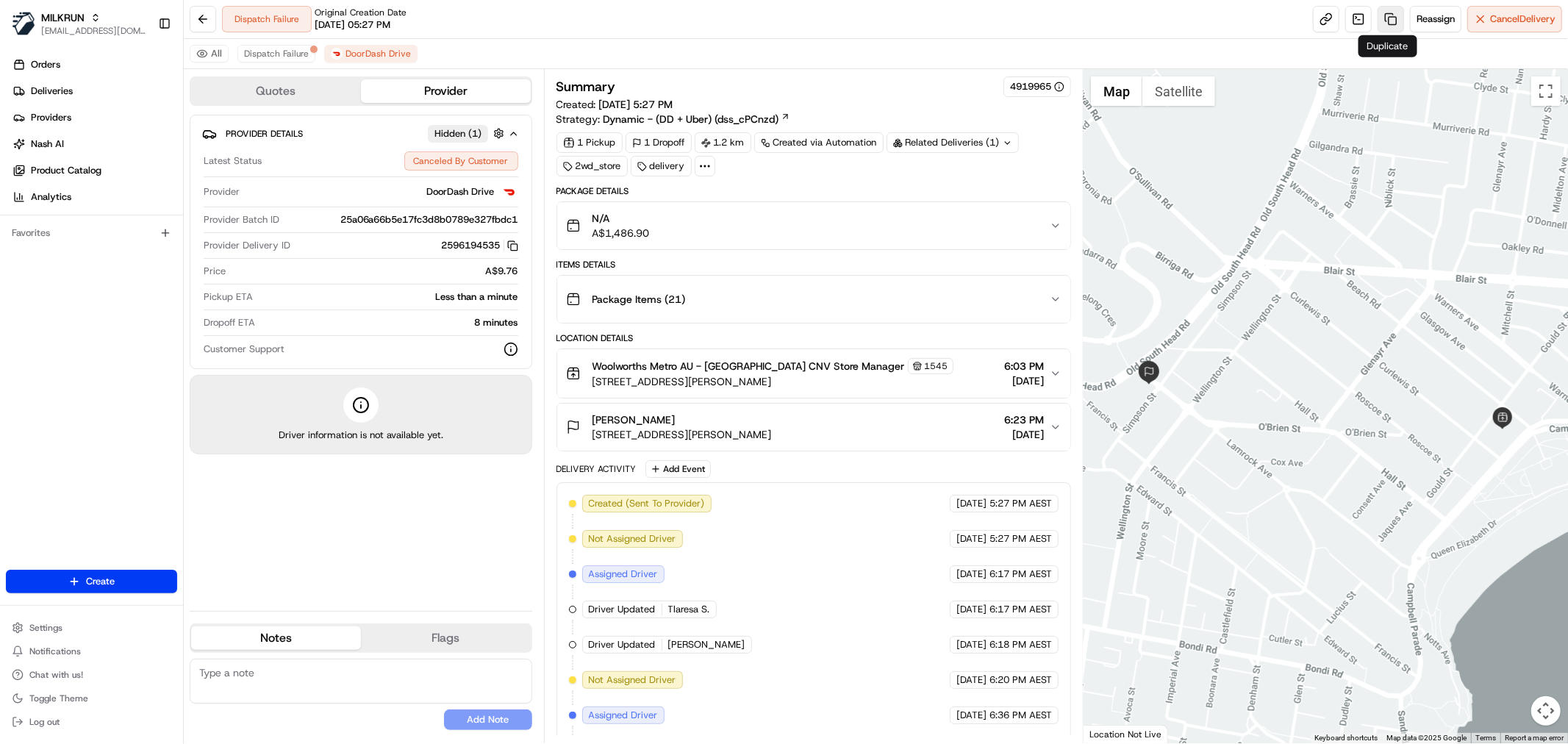
click at [1390, 17] on link at bounding box center [1391, 19] width 27 height 27
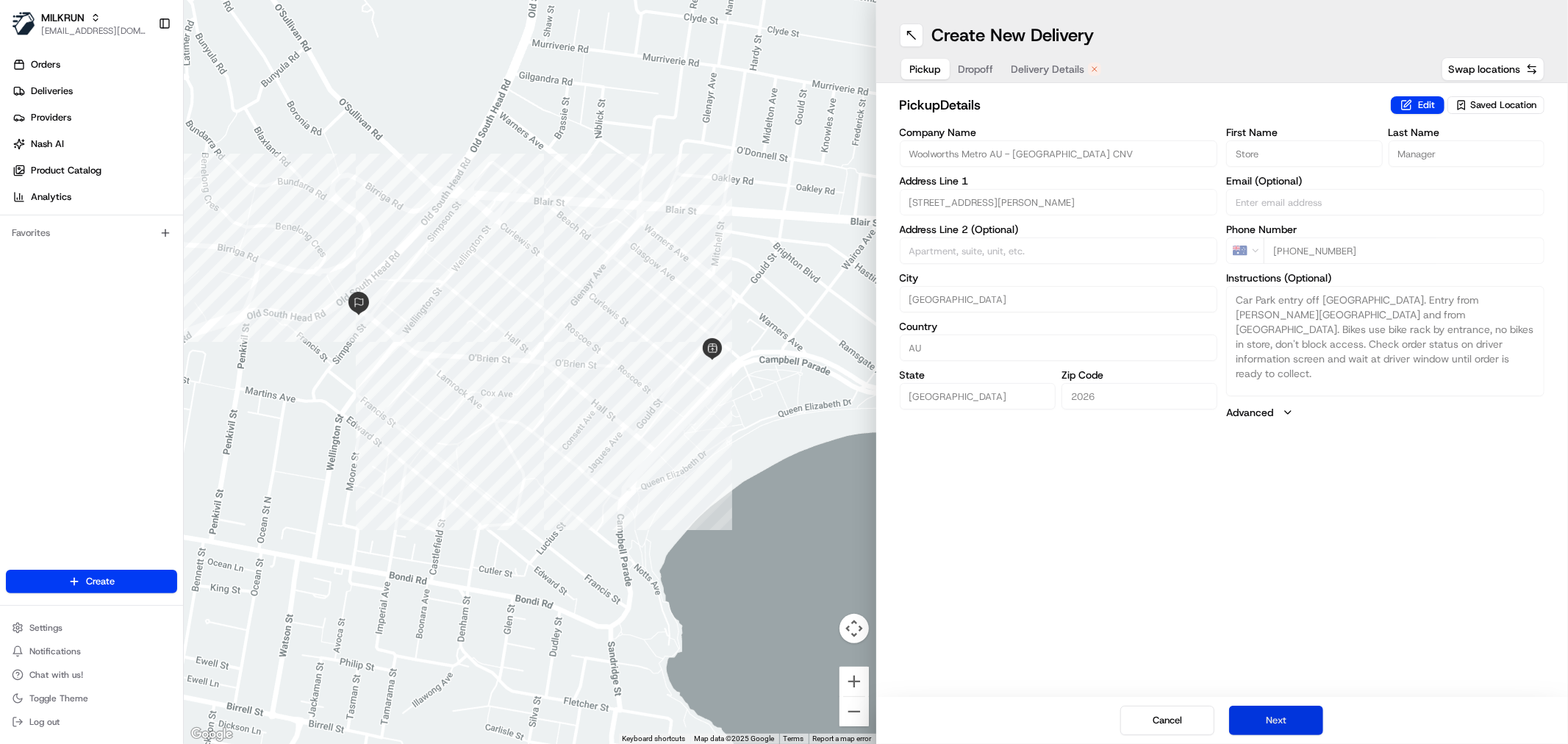
click at [1302, 711] on button "Next" at bounding box center [1276, 720] width 94 height 30
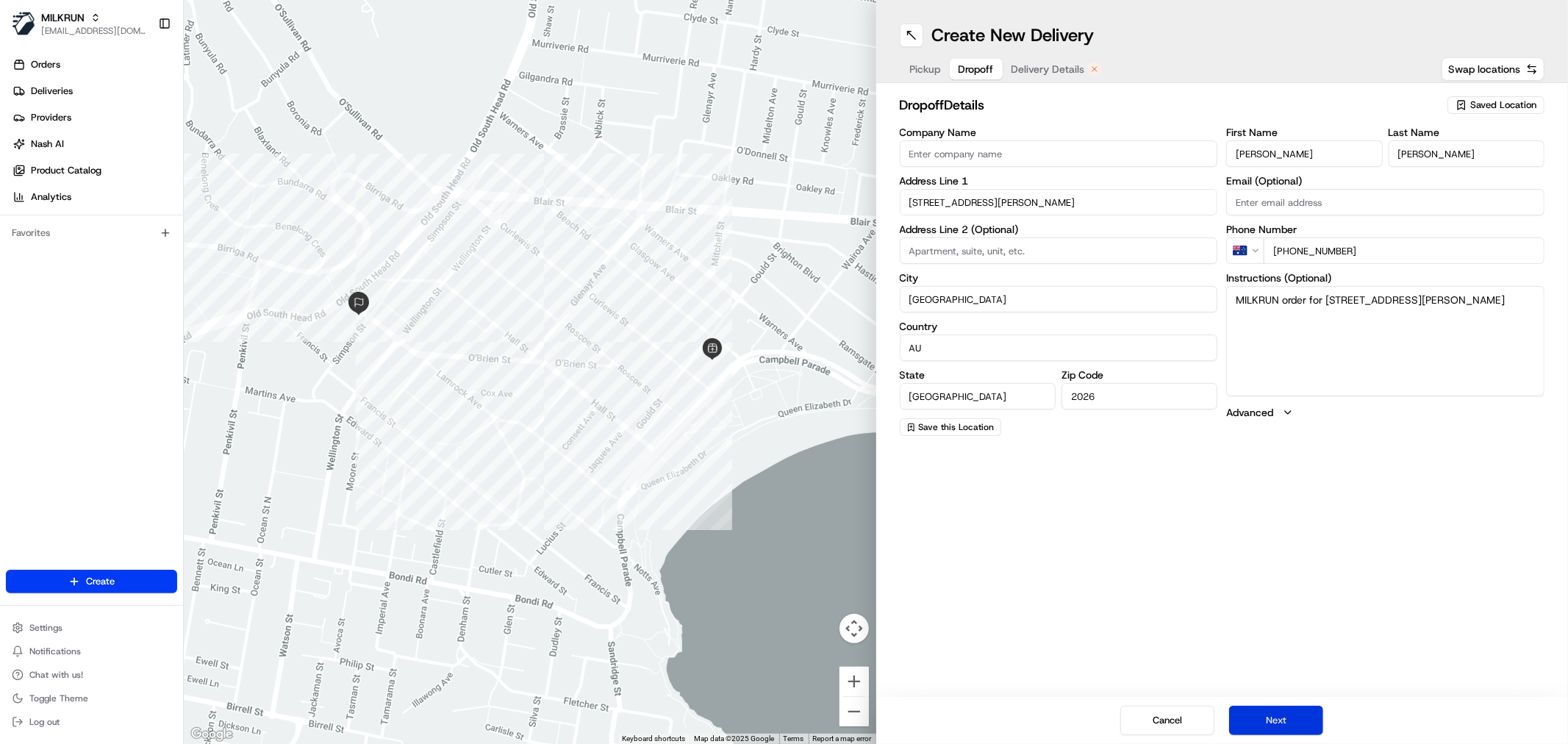
click at [1302, 711] on button "Next" at bounding box center [1276, 720] width 94 height 30
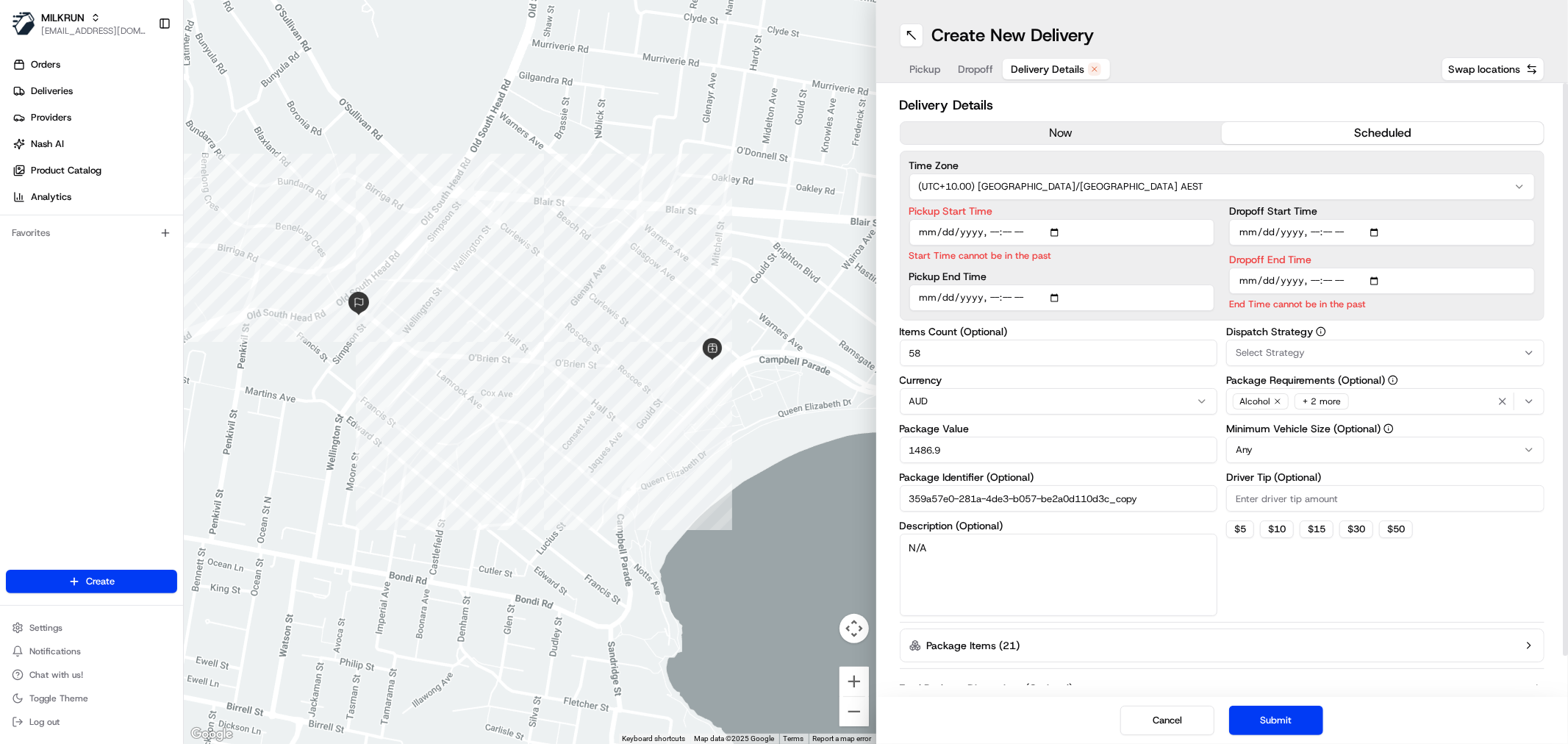
click at [1137, 128] on button "now" at bounding box center [1061, 132] width 322 height 22
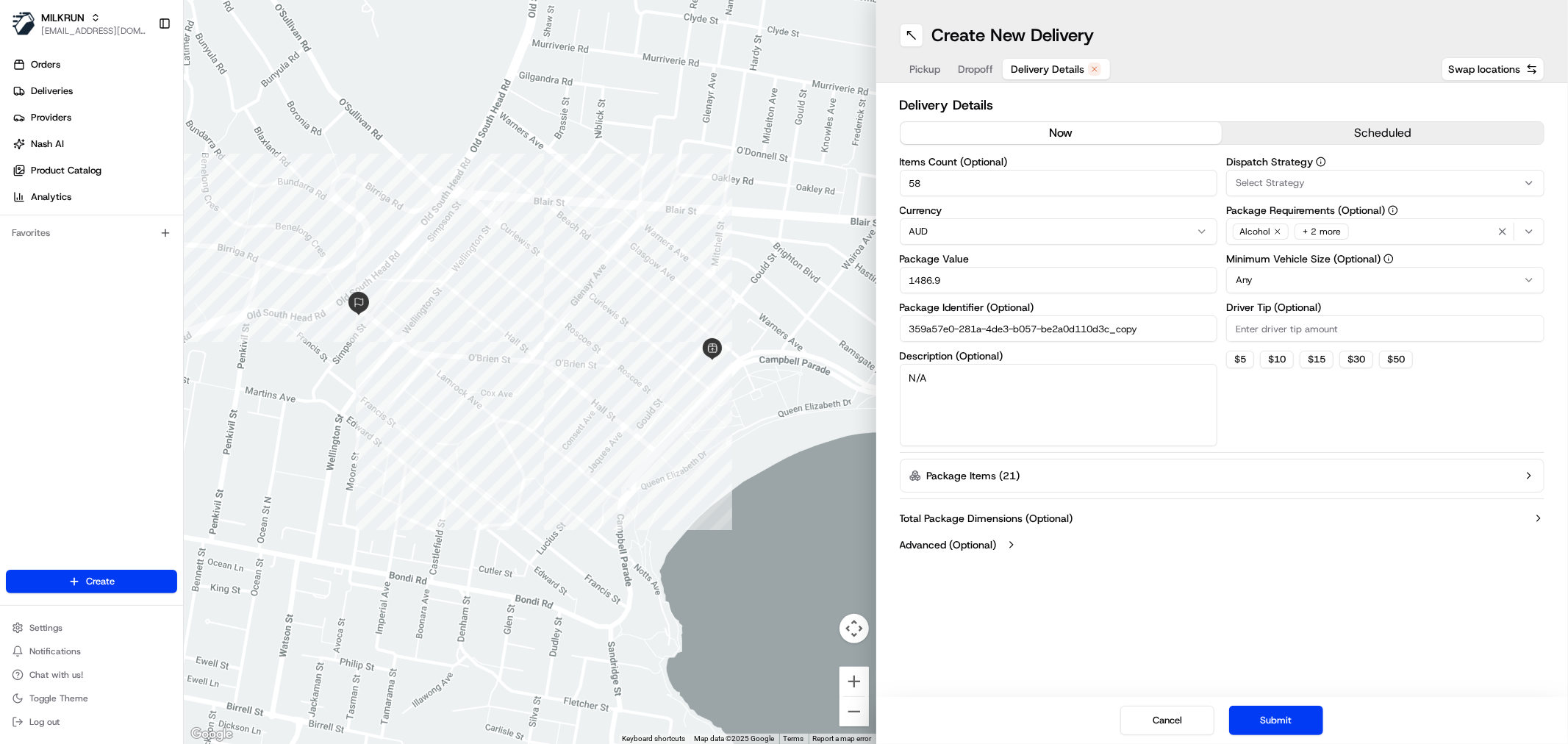
click at [1011, 181] on input "58" at bounding box center [1059, 183] width 318 height 27
type input "10"
click at [967, 288] on input "1486.9" at bounding box center [1059, 281] width 318 height 27
type input "200"
click at [973, 395] on textarea "N/A" at bounding box center [1059, 405] width 318 height 82
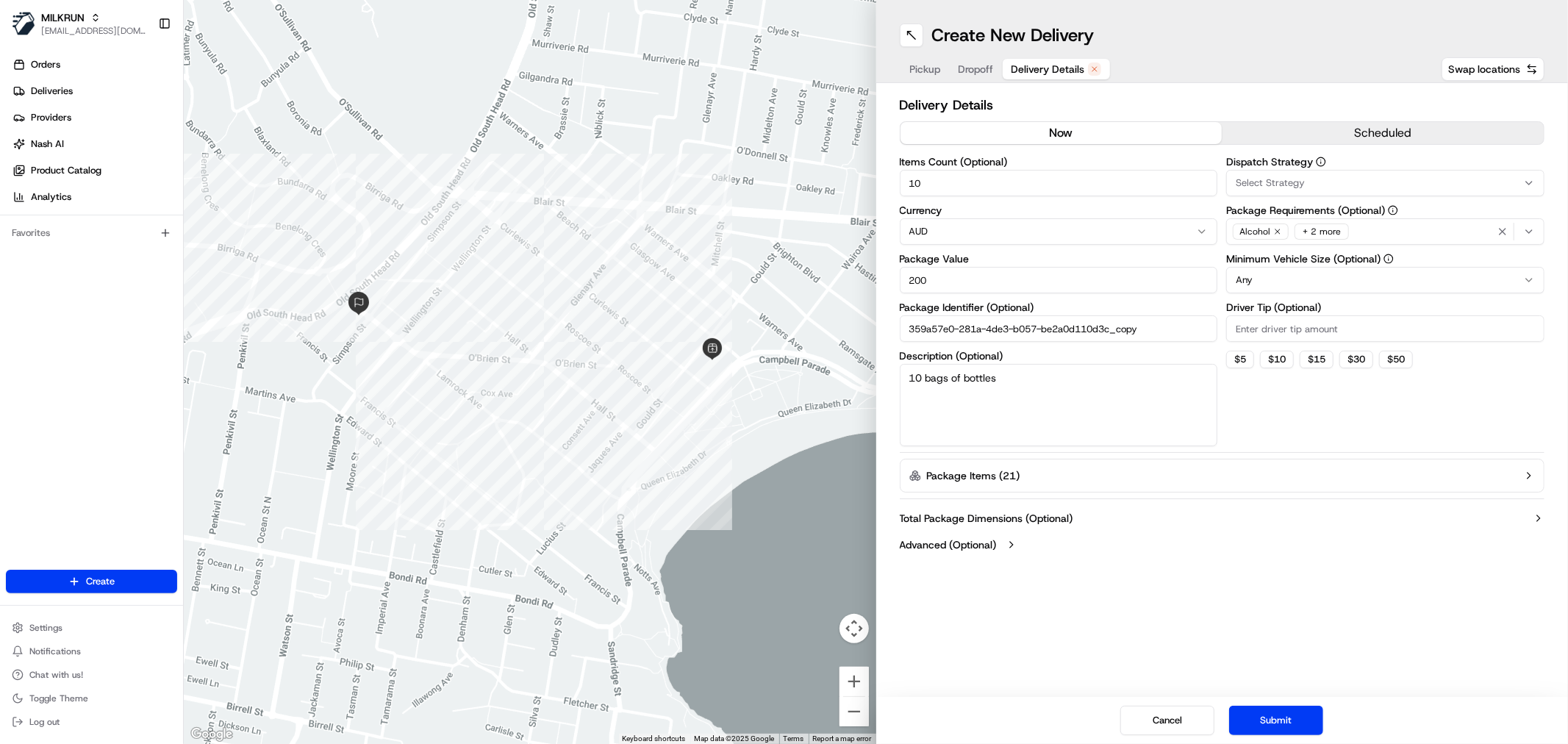
type textarea "10 bags of bottles"
click at [1269, 415] on div "Dispatch Strategy Select Strategy Package Requirements (Optional) Alcohol + 2 m…" at bounding box center [1385, 302] width 318 height 289
click at [1281, 708] on button "Submit" at bounding box center [1276, 720] width 94 height 30
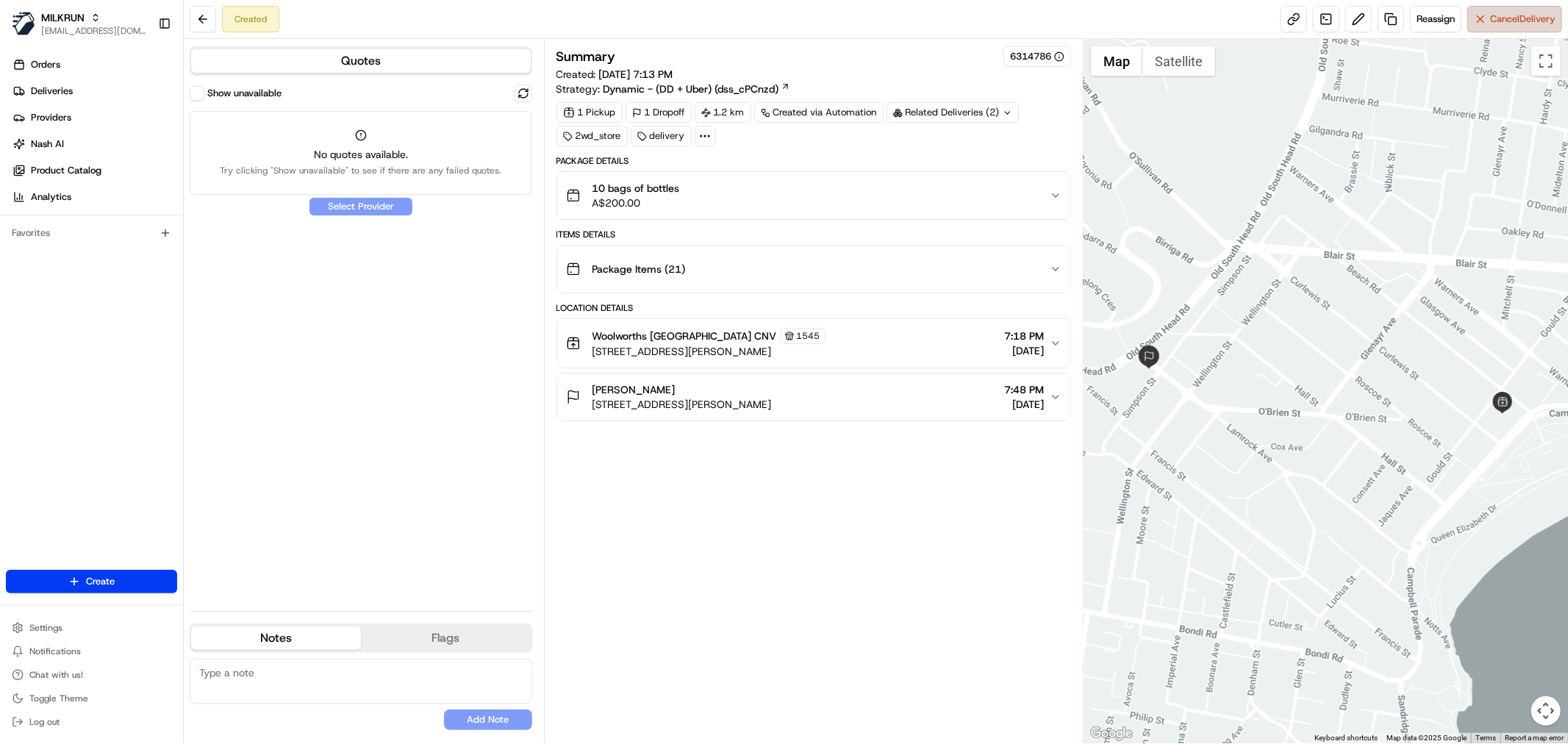
click at [1507, 16] on span "Cancel Delivery" at bounding box center [1522, 19] width 65 height 13
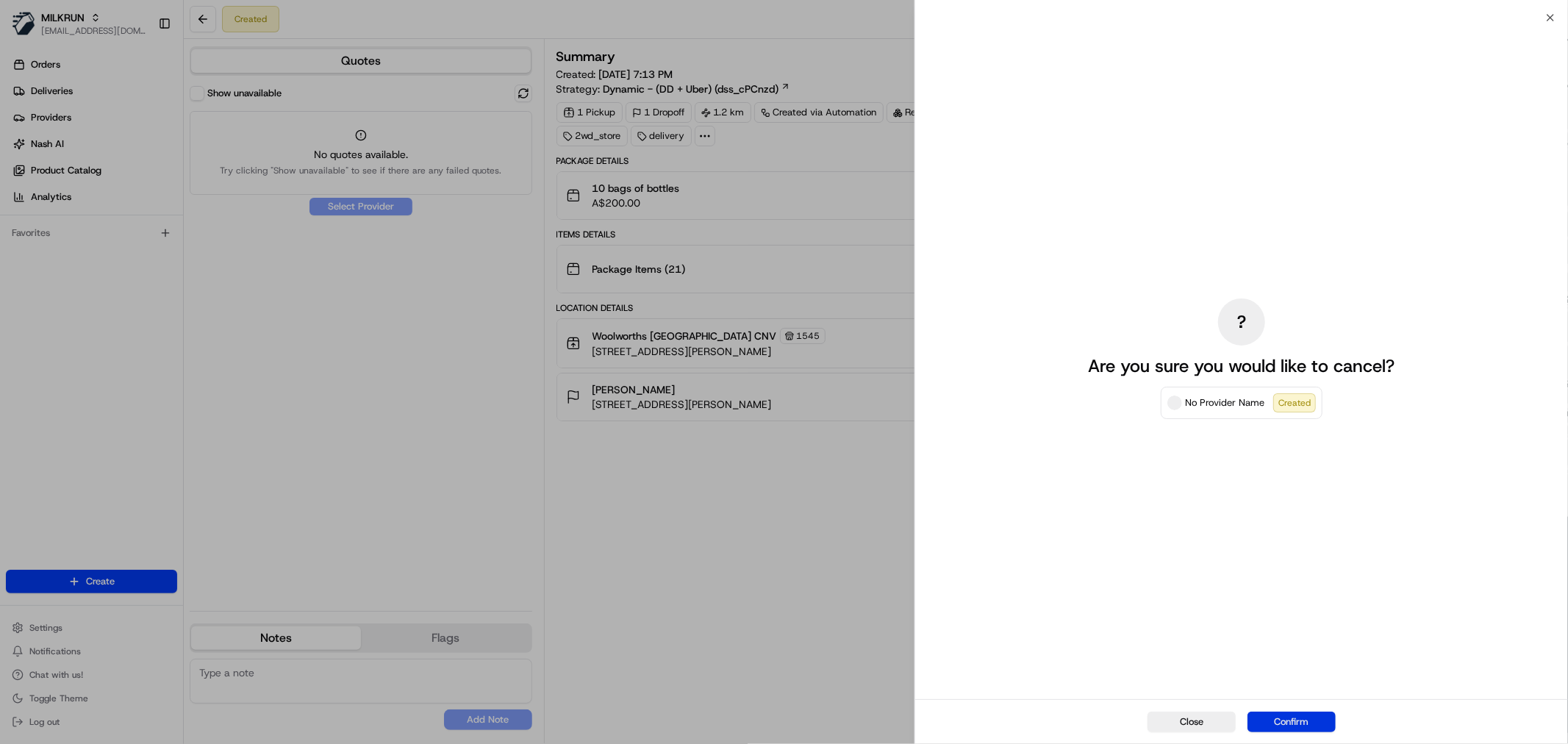
click at [1307, 719] on button "Confirm" at bounding box center [1291, 721] width 88 height 20
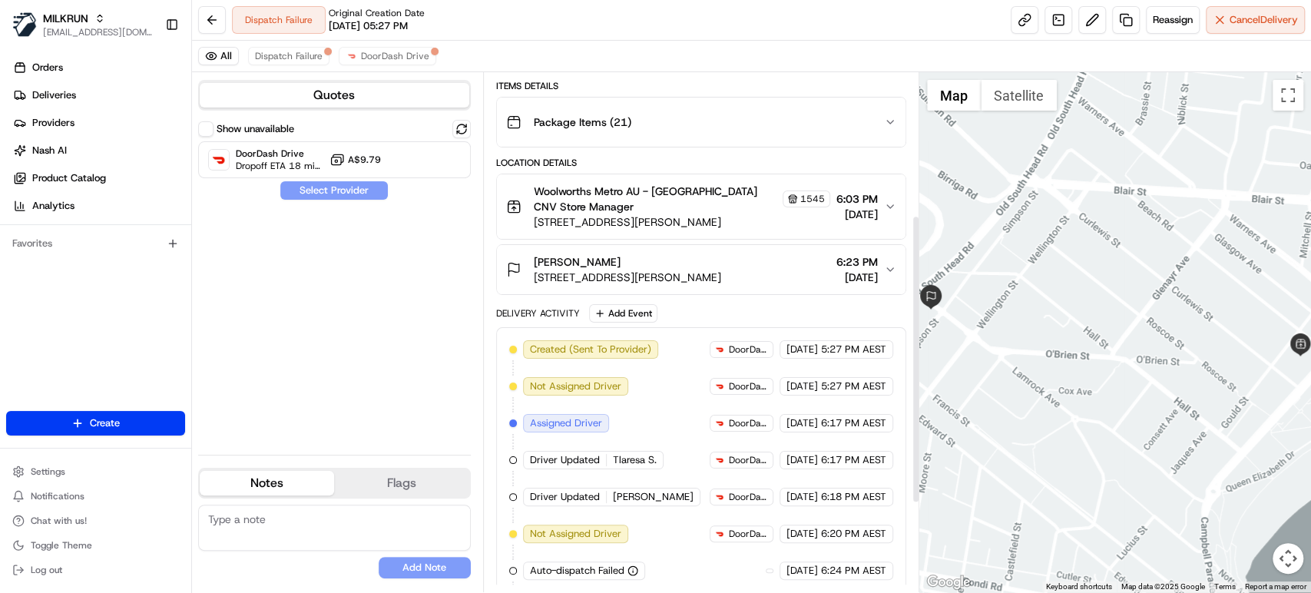
scroll to position [256, 0]
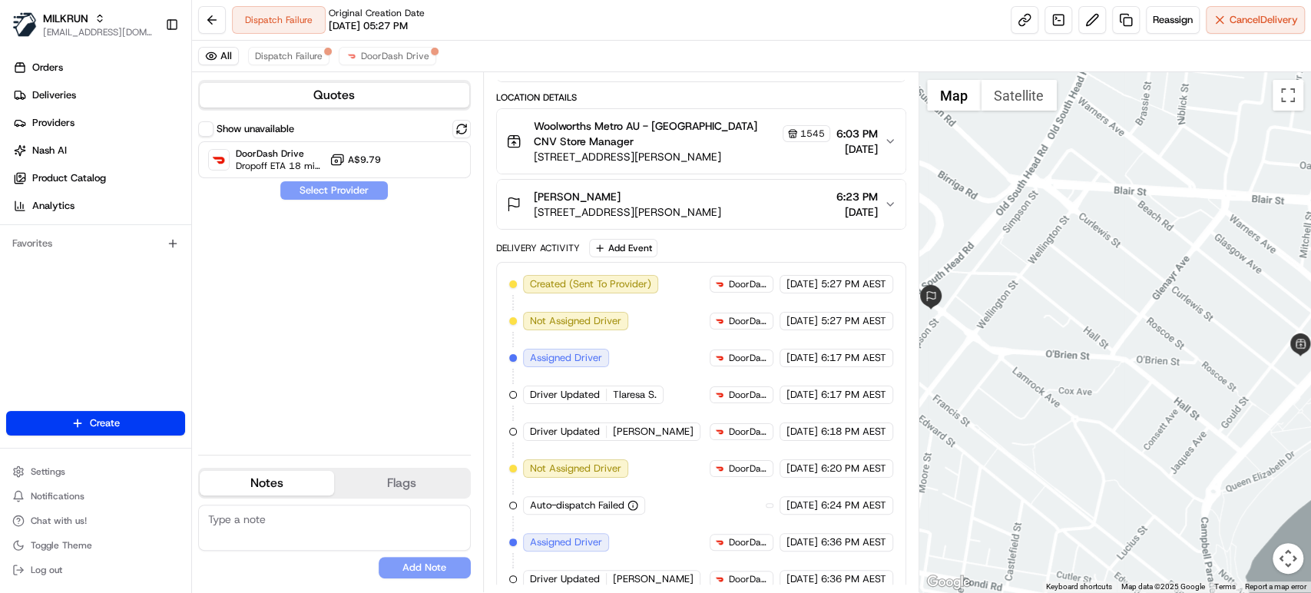
click at [649, 214] on span "25 Simpson Street, Bondi Beach, NSW 2026, AU" at bounding box center [627, 211] width 187 height 15
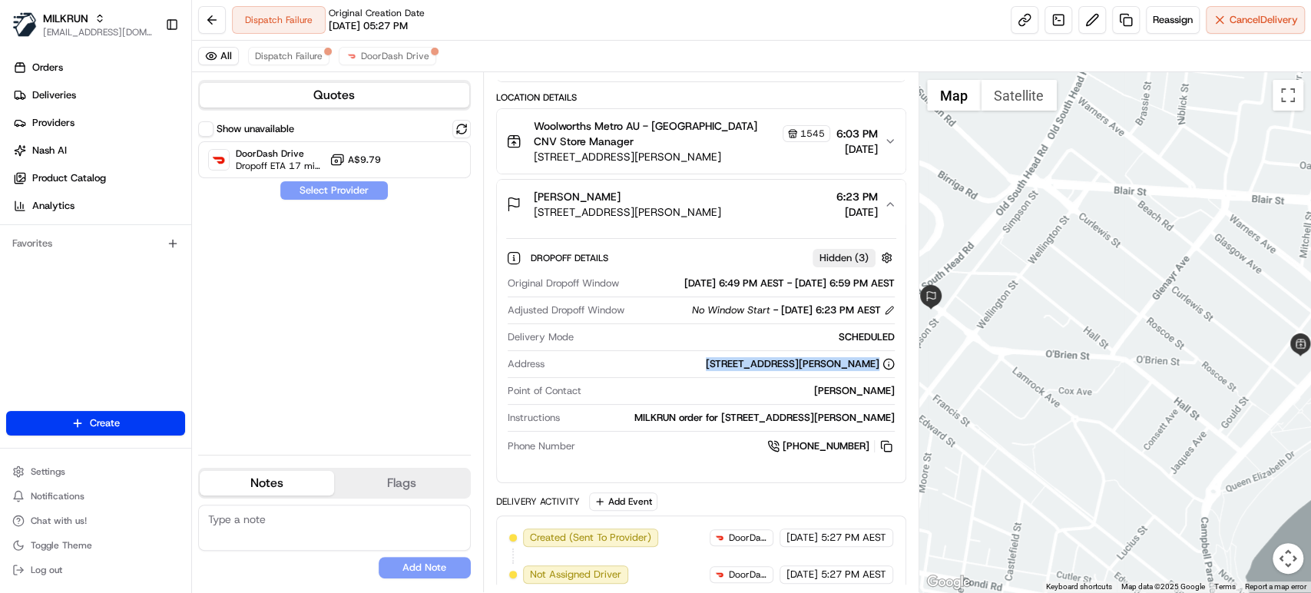
drag, startPoint x: 650, startPoint y: 377, endPoint x: 876, endPoint y: 384, distance: 225.8
click at [876, 378] on div "Address 25 Simpson Street, Bondi Beach, NSW 2026, AU" at bounding box center [700, 367] width 387 height 21
copy div "25 Simpson Street, Bondi Beach, NSW 2026, AU"
drag, startPoint x: 829, startPoint y: 409, endPoint x: 893, endPoint y: 403, distance: 64.0
click at [893, 398] on div "Rob Ferguson" at bounding box center [740, 391] width 307 height 14
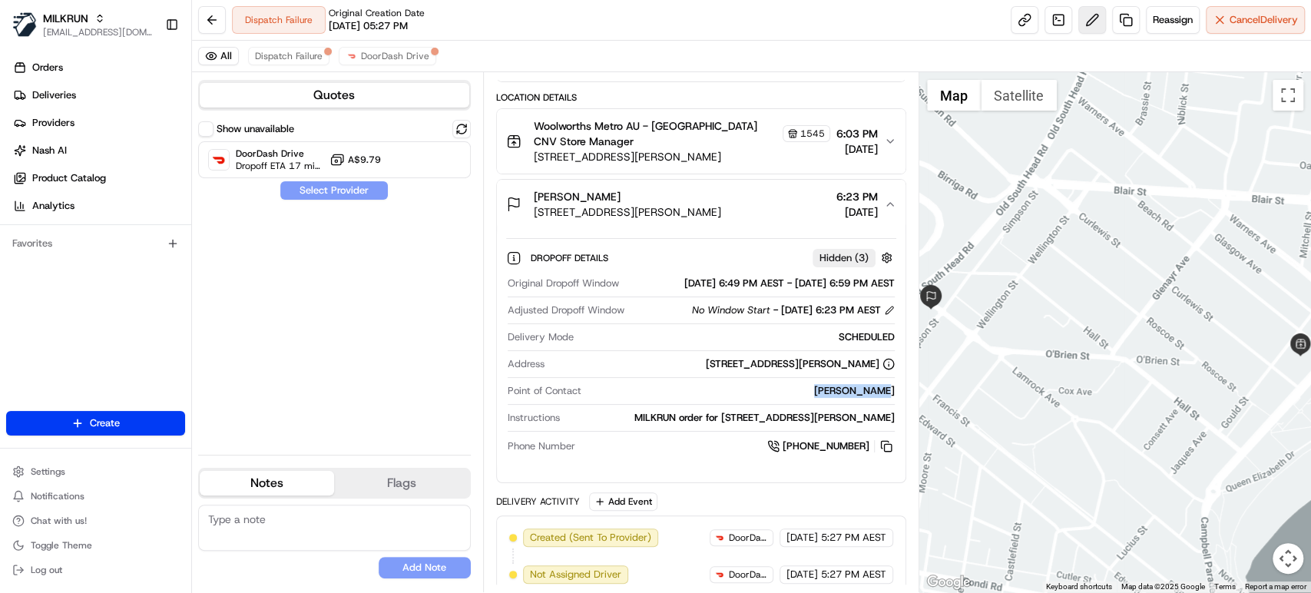
copy div "Rob Ferguson"
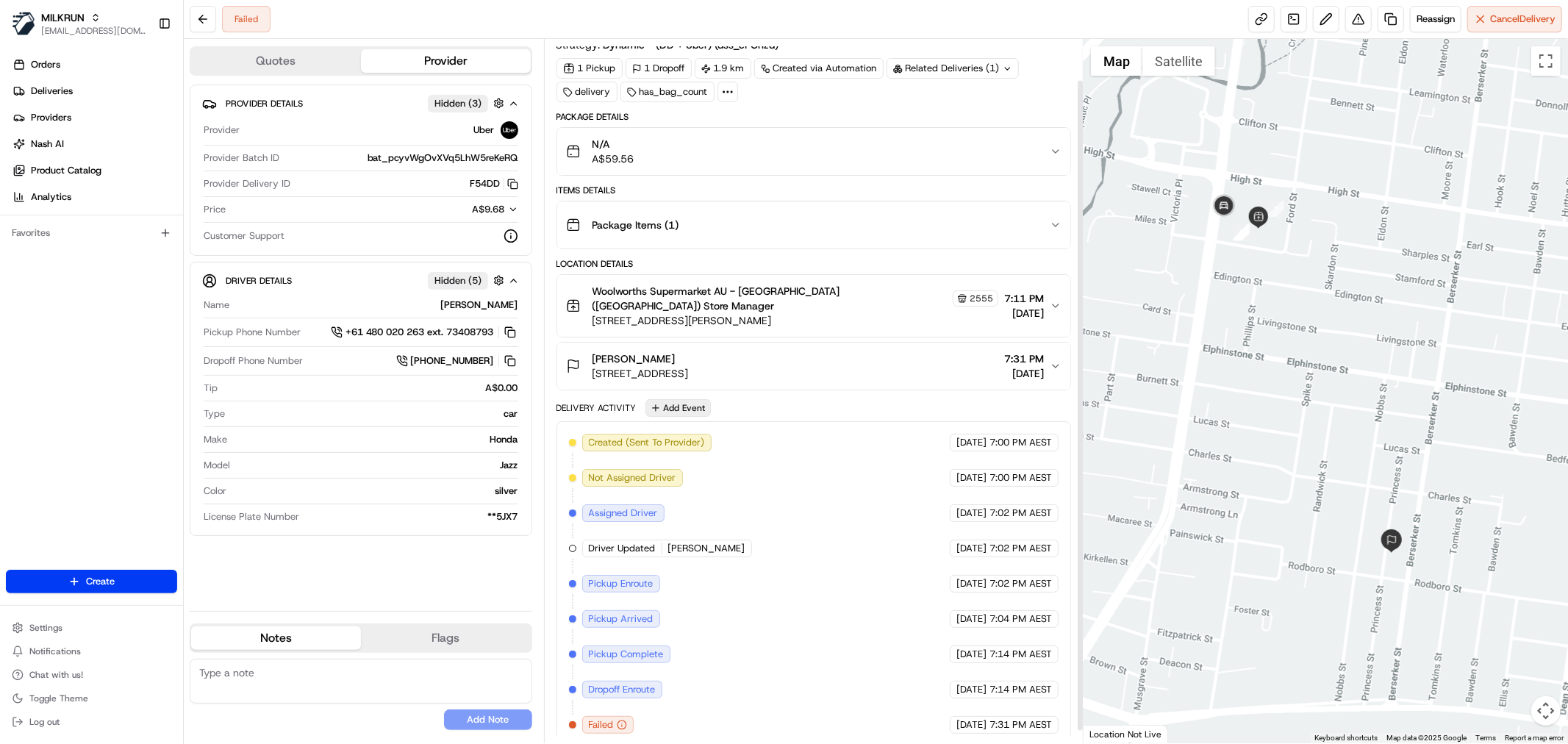
scroll to position [56, 0]
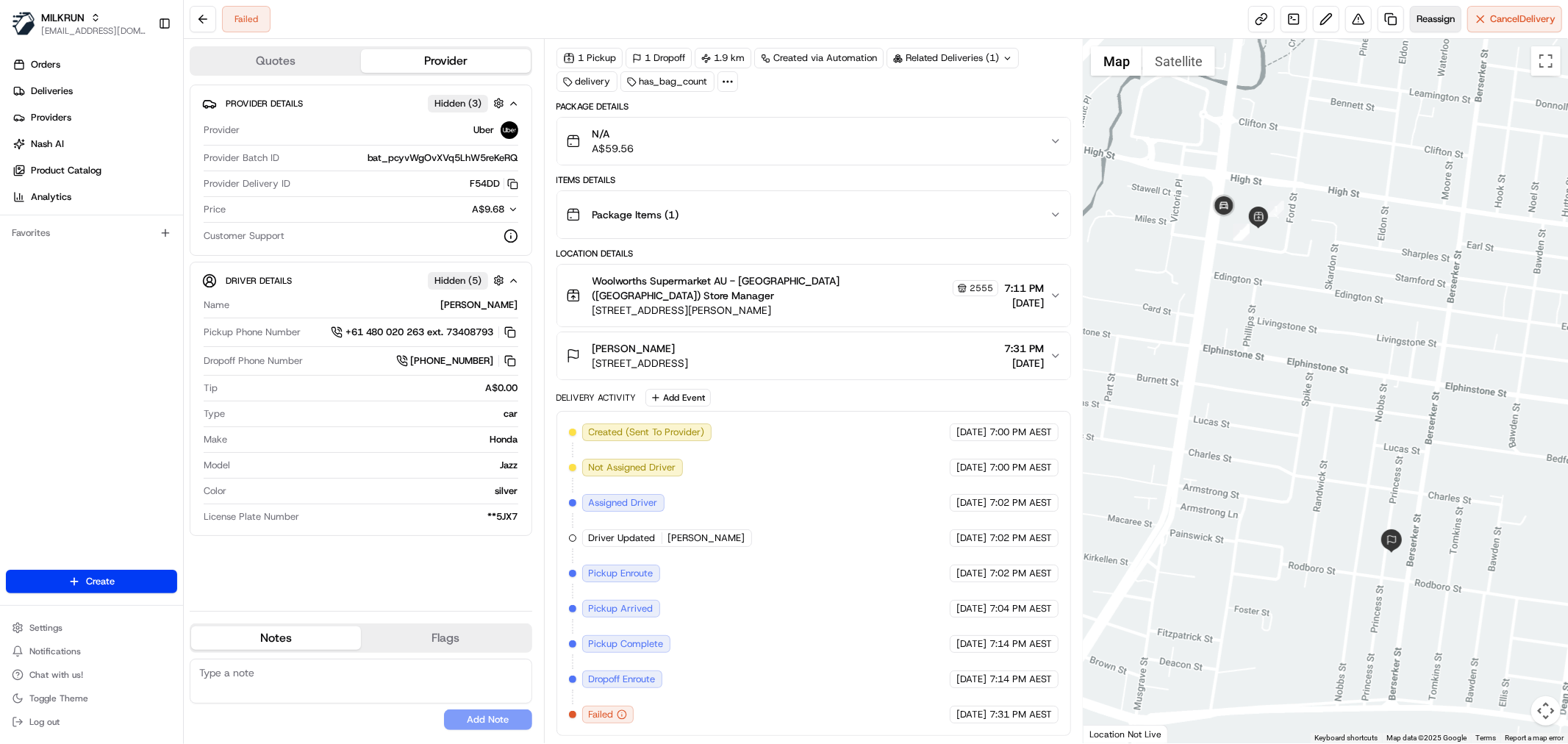
click at [1428, 30] on button "Reassign" at bounding box center [1436, 19] width 52 height 27
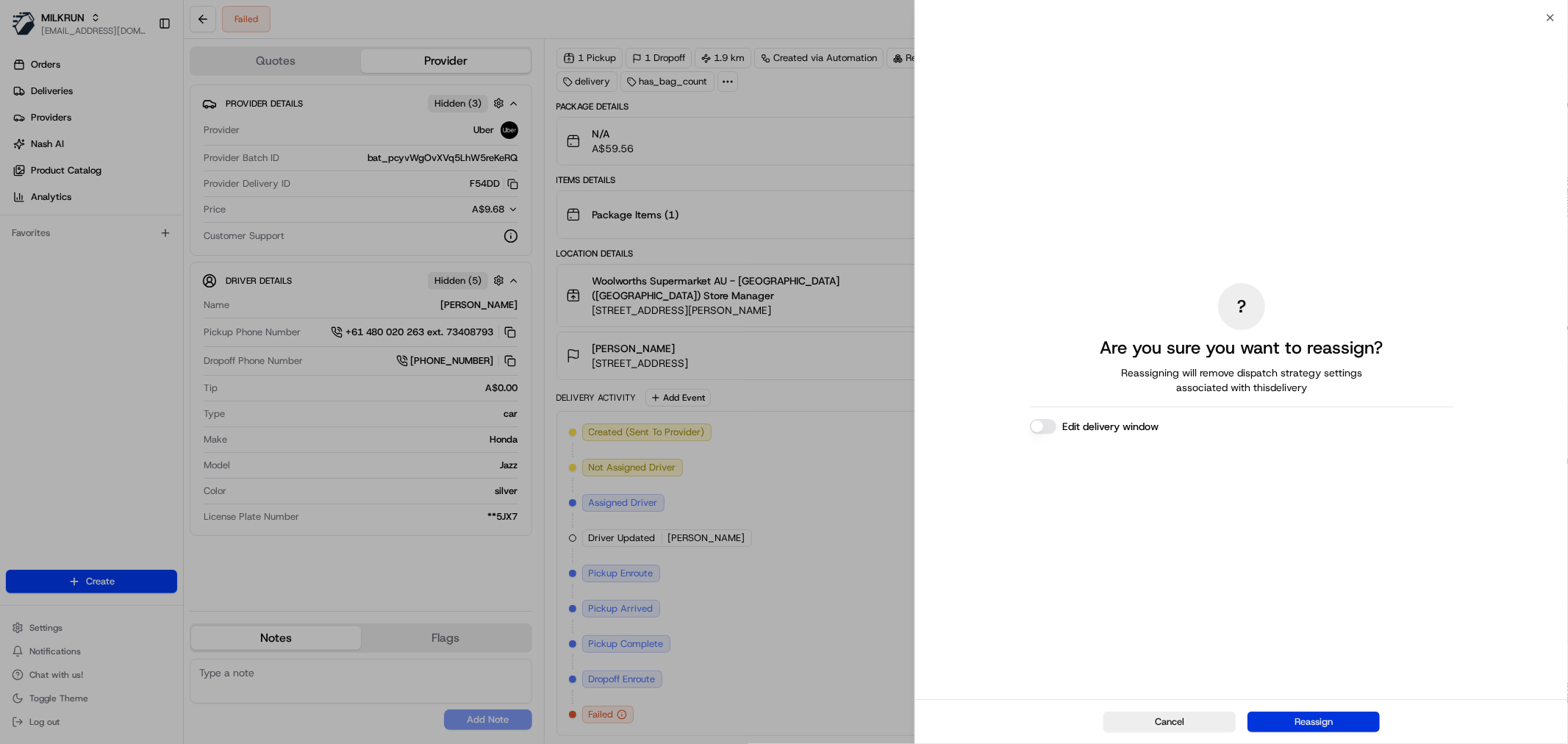
click at [1311, 720] on button "Reassign" at bounding box center [1313, 721] width 132 height 20
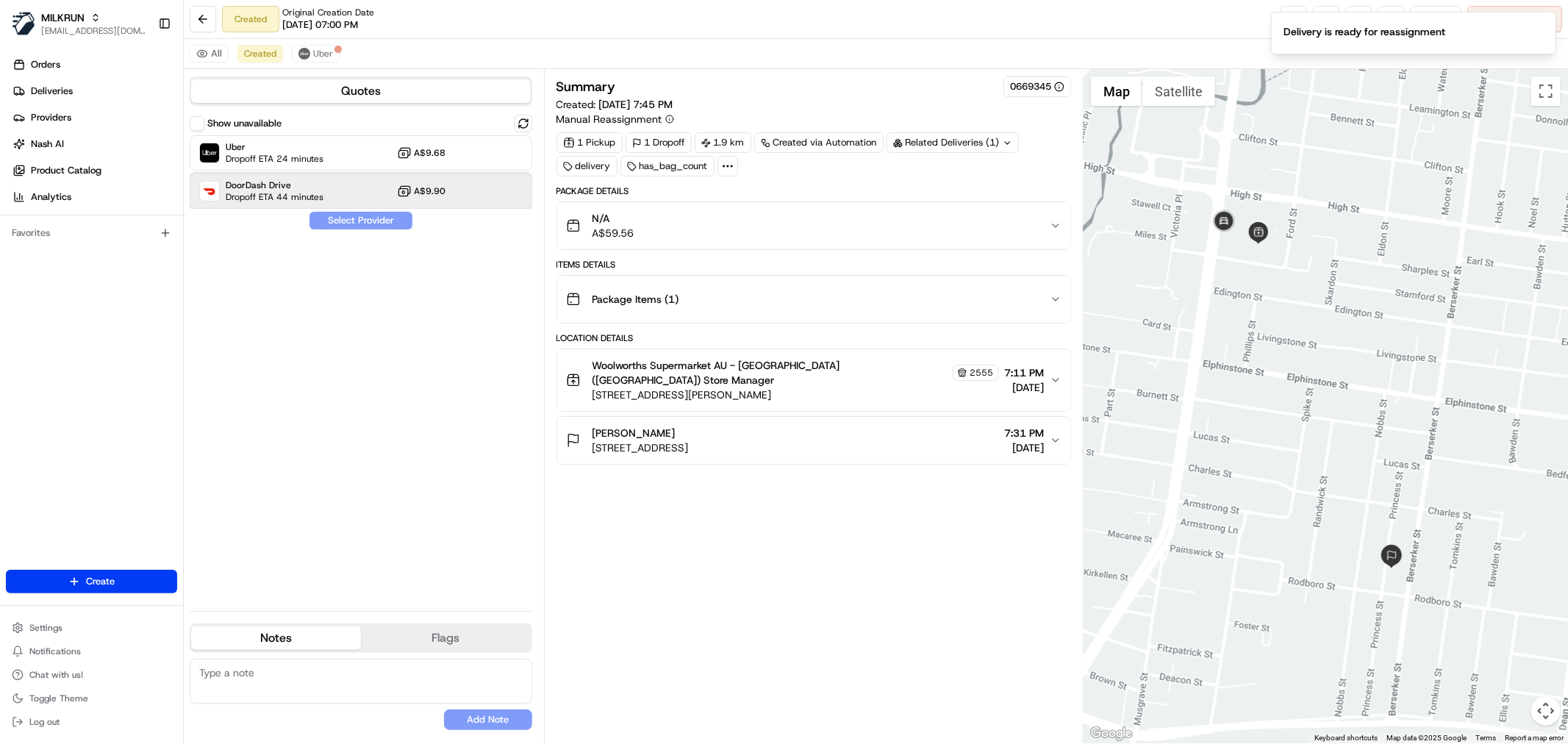
click at [344, 188] on div "DoorDash Drive Dropoff ETA 44 minutes A$9.90" at bounding box center [361, 191] width 343 height 35
click at [370, 226] on button "Assign Provider" at bounding box center [360, 220] width 104 height 17
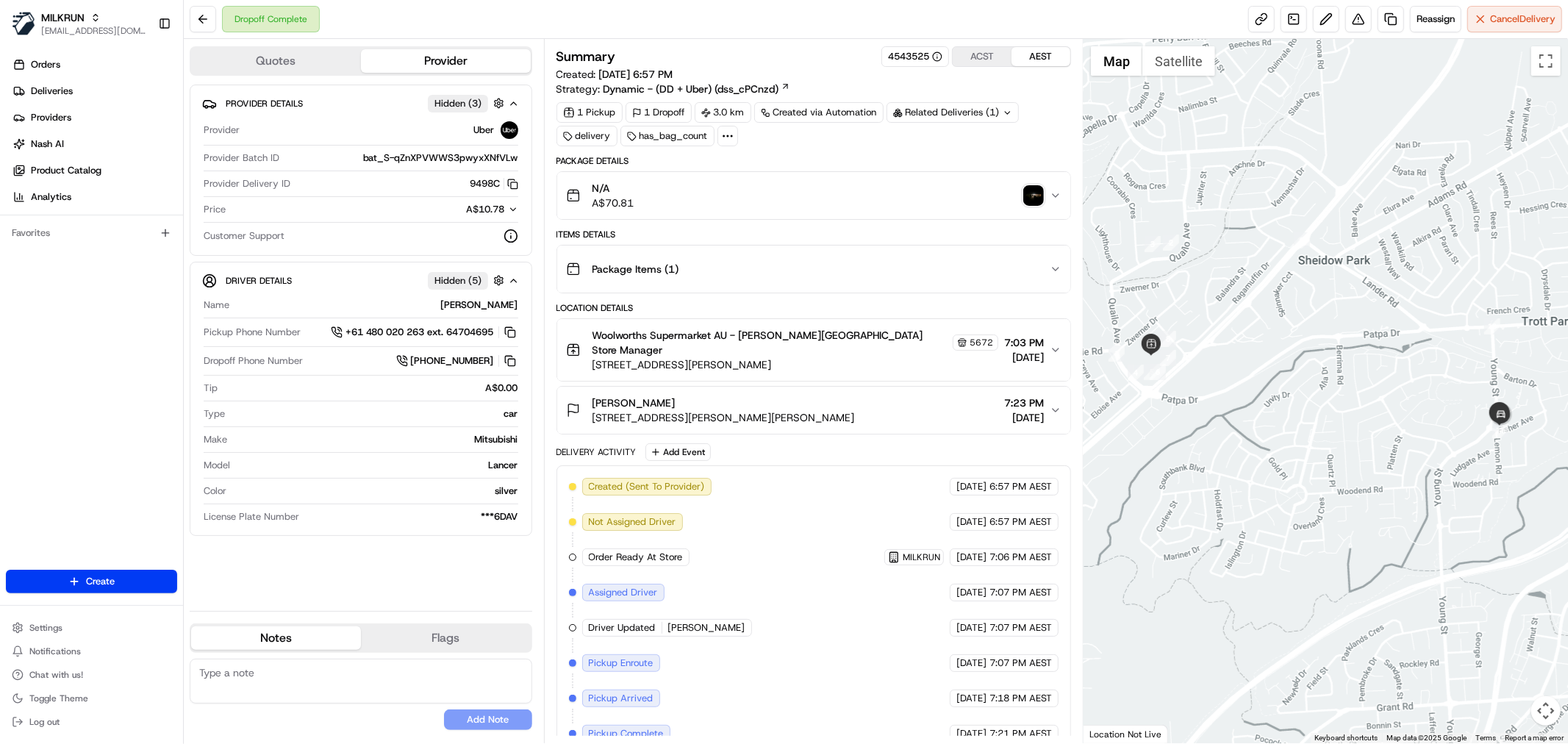
click at [721, 138] on icon at bounding box center [728, 136] width 13 height 13
